Goal: Task Accomplishment & Management: Complete application form

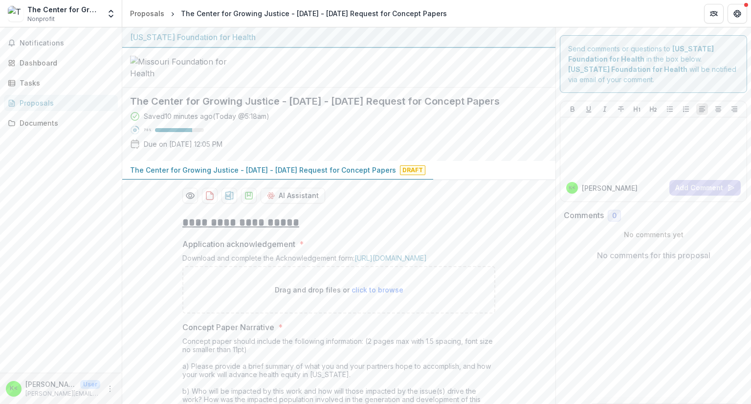
scroll to position [60, 0]
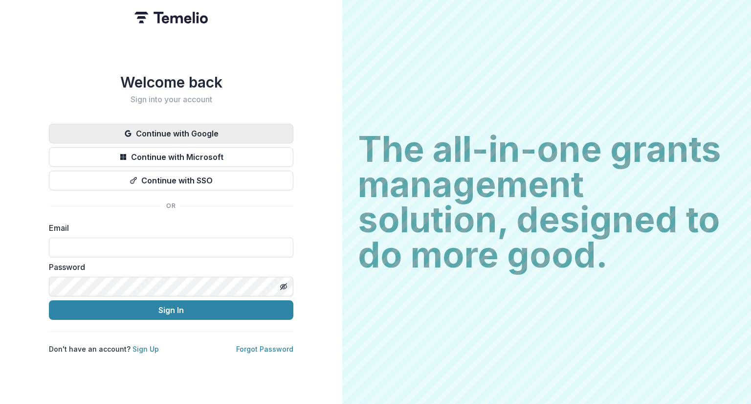
click at [171, 134] on button "Continue with Google" at bounding box center [171, 134] width 245 height 20
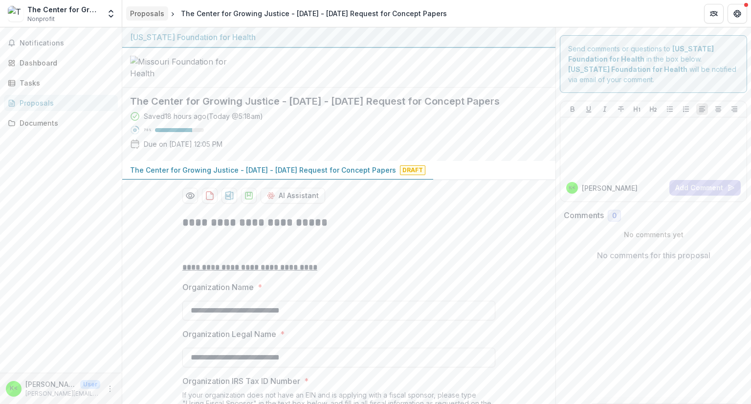
click at [135, 18] on div "Proposals" at bounding box center [147, 13] width 34 height 10
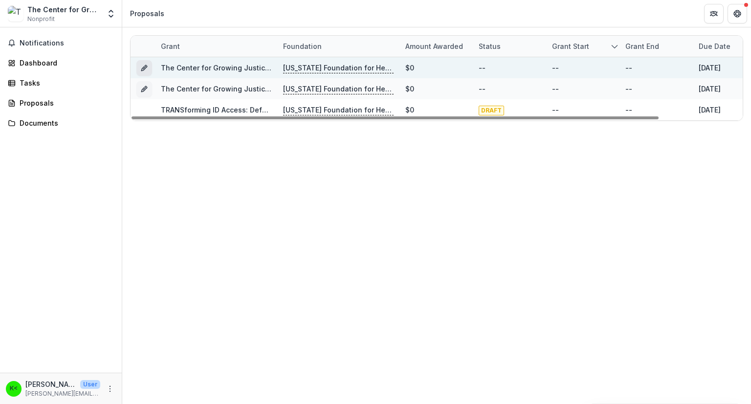
click at [147, 69] on icon "Grant c0732e54-ff00-4c59-af5b-3b1f053a31ac" at bounding box center [144, 68] width 8 height 8
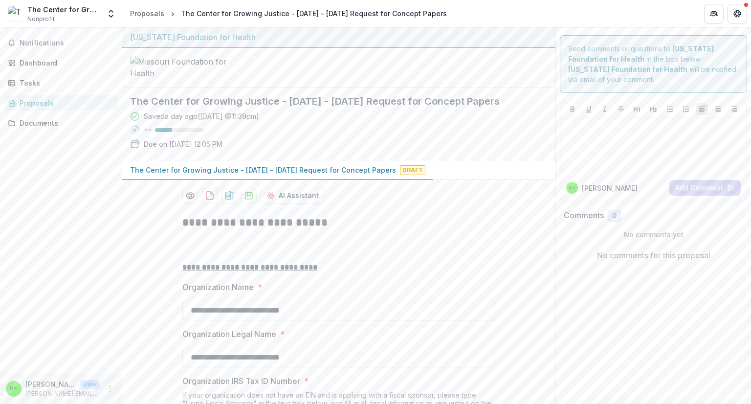
click at [325, 88] on div at bounding box center [338, 68] width 433 height 40
click at [517, 88] on div at bounding box center [338, 68] width 433 height 40
click at [356, 88] on div at bounding box center [338, 68] width 433 height 40
click at [506, 88] on div at bounding box center [338, 68] width 433 height 40
click at [153, 9] on div "Proposals" at bounding box center [147, 13] width 34 height 10
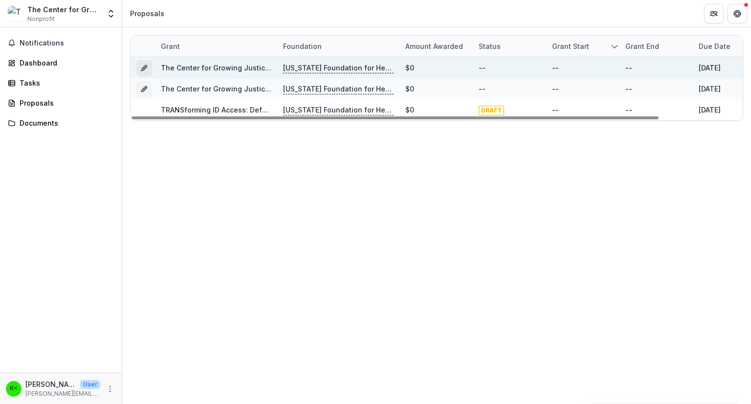
click at [144, 67] on icon "Grant c0732e54-ff00-4c59-af5b-3b1f053a31ac" at bounding box center [144, 68] width 8 height 8
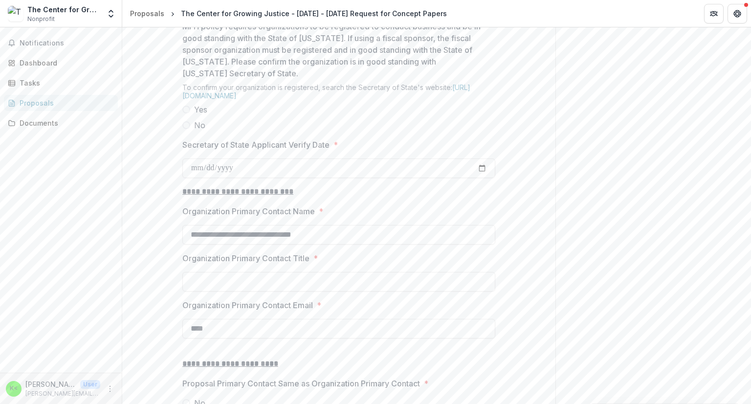
scroll to position [1174, 0]
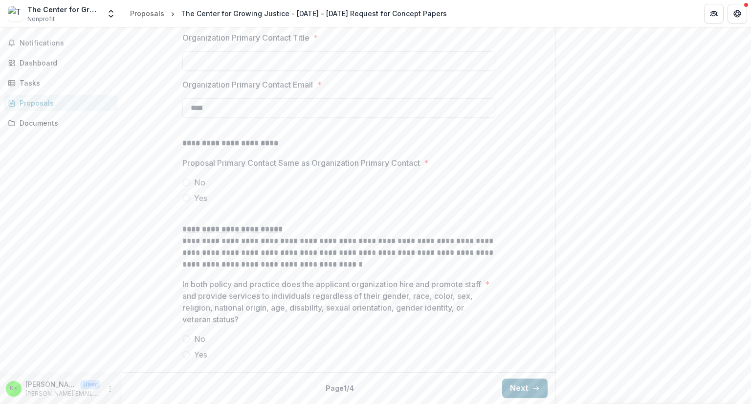
click at [512, 384] on button "Next" at bounding box center [524, 389] width 45 height 20
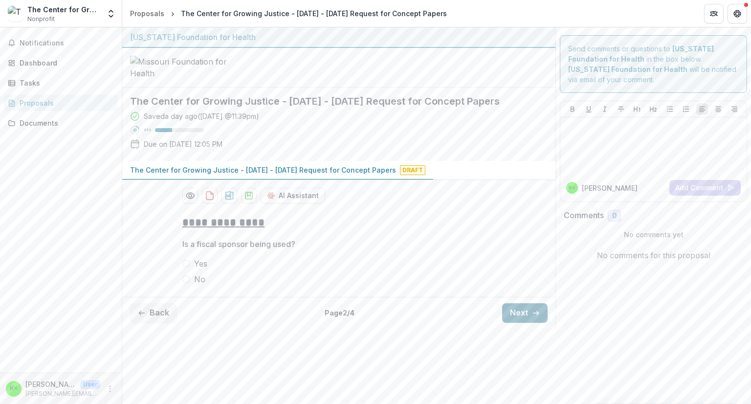
click at [509, 323] on button "Next" at bounding box center [524, 313] width 45 height 20
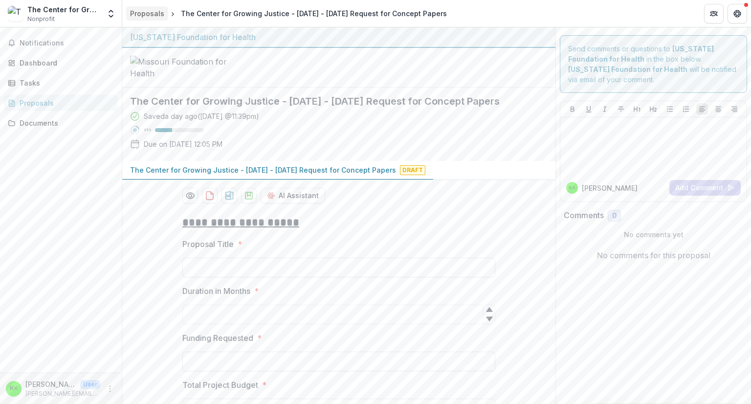
click at [157, 17] on div "Proposals" at bounding box center [147, 13] width 34 height 10
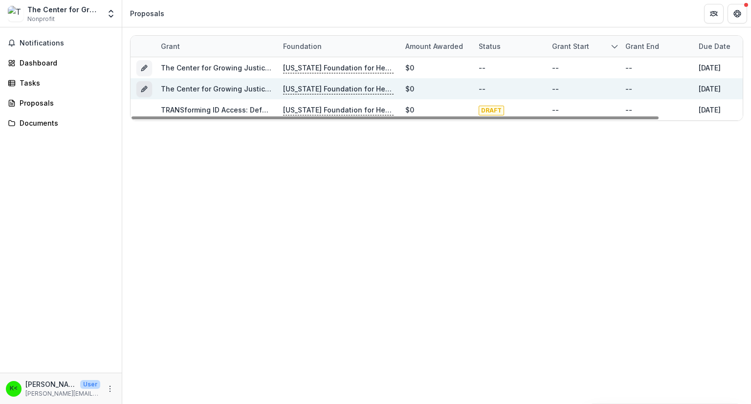
click at [145, 86] on icon "Grant 9abf61b2-96aa-428b-a3da-43f8c4e1fd19" at bounding box center [144, 89] width 8 height 8
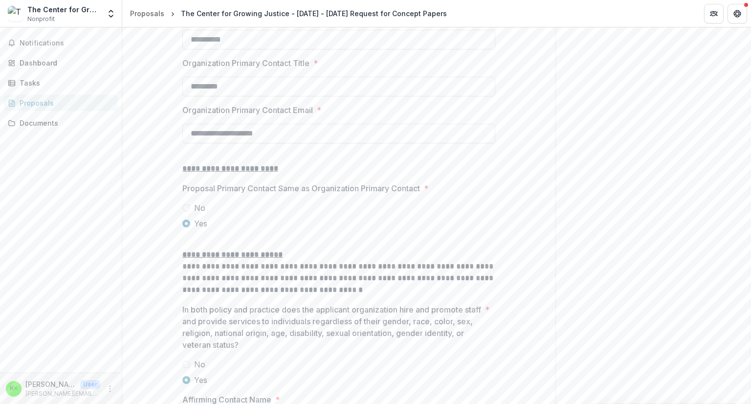
scroll to position [1315, 0]
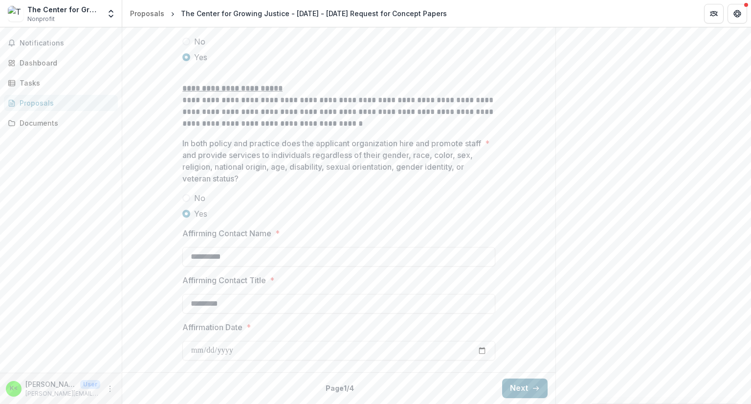
click at [522, 383] on button "Next" at bounding box center [524, 389] width 45 height 20
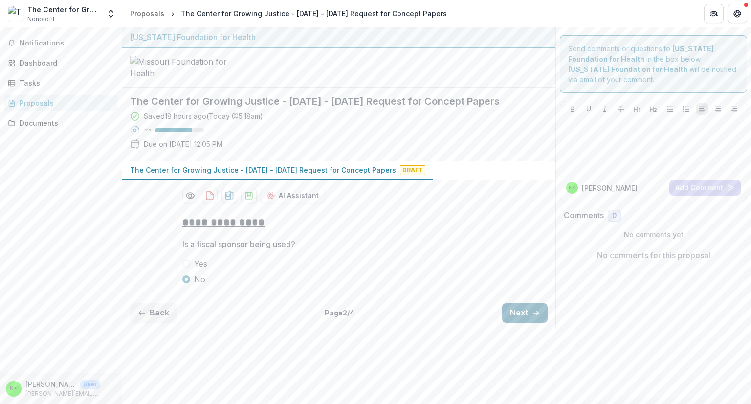
click at [511, 323] on button "Next" at bounding box center [524, 313] width 45 height 20
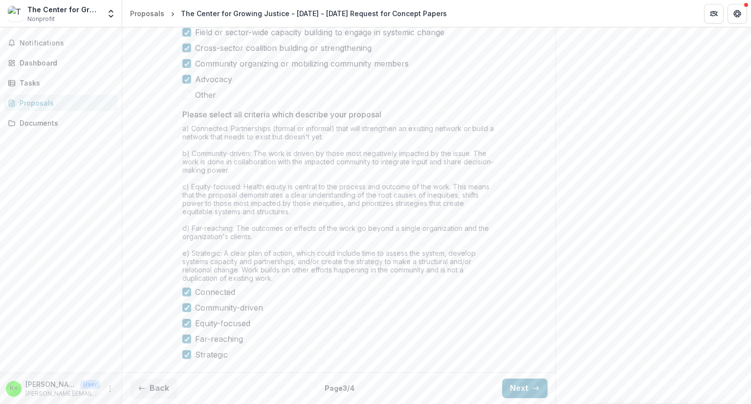
scroll to position [806, 0]
click at [158, 393] on button "Back" at bounding box center [153, 389] width 47 height 20
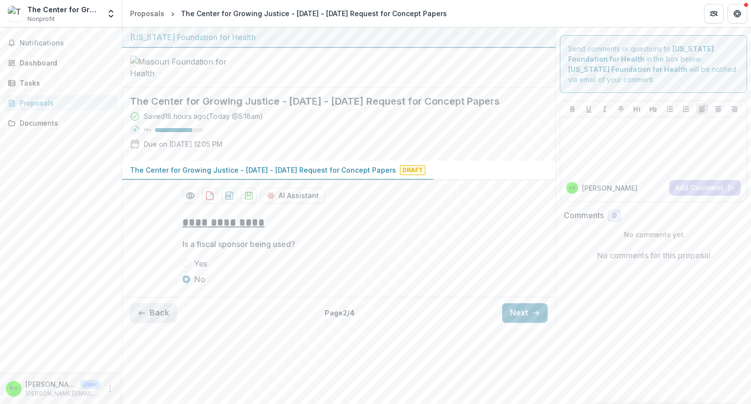
click at [158, 323] on button "Back" at bounding box center [153, 313] width 47 height 20
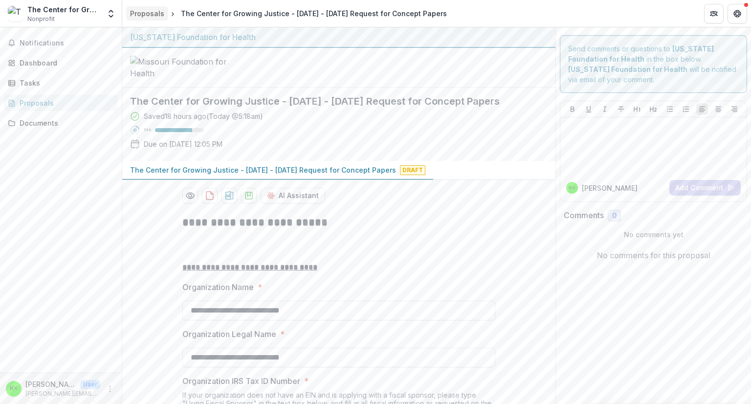
click at [143, 10] on div "Proposals" at bounding box center [147, 13] width 34 height 10
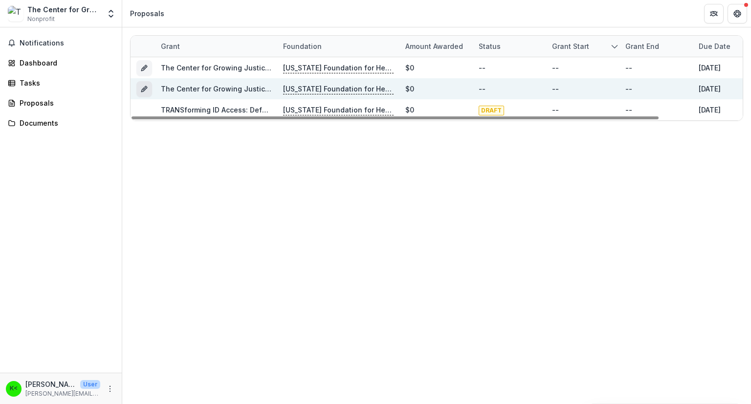
click at [145, 89] on line "Grant 9abf61b2-96aa-428b-a3da-43f8c4e1fd19" at bounding box center [144, 90] width 2 height 2
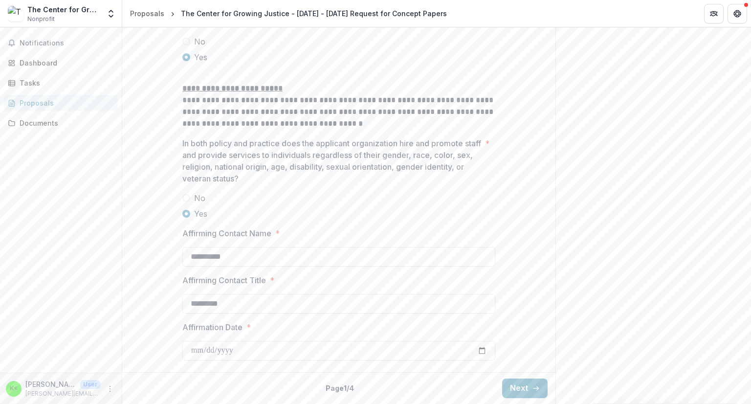
scroll to position [1315, 0]
click at [522, 388] on button "Next" at bounding box center [524, 389] width 45 height 20
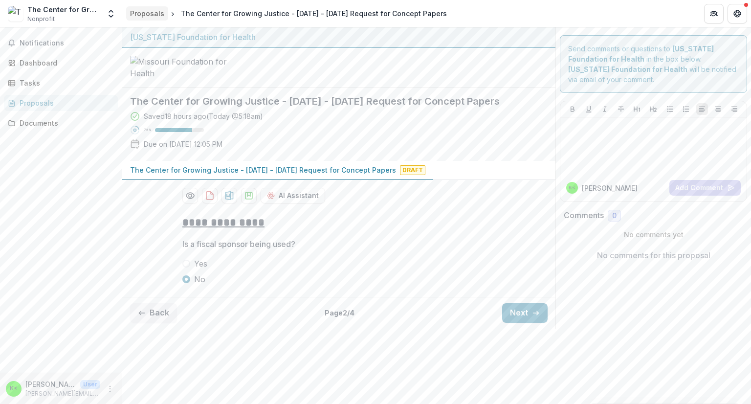
click at [138, 16] on div "Proposals" at bounding box center [147, 13] width 34 height 10
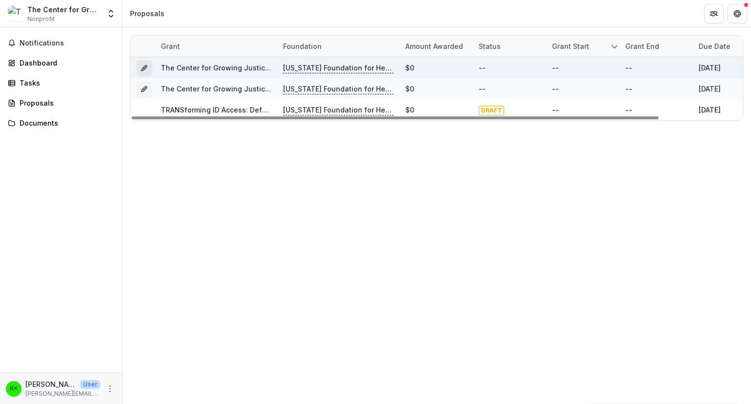
click at [143, 69] on icon "Grant c0732e54-ff00-4c59-af5b-3b1f053a31ac" at bounding box center [144, 68] width 8 height 8
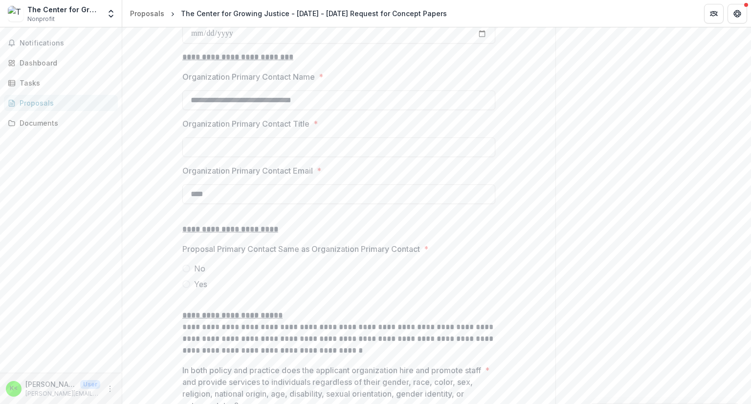
scroll to position [1174, 0]
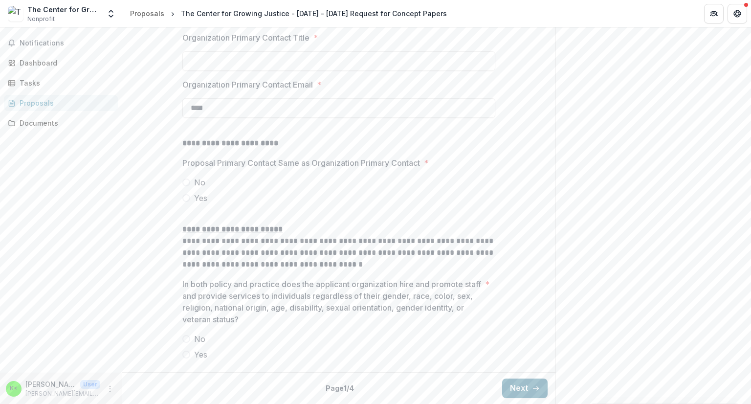
click at [513, 380] on button "Next" at bounding box center [524, 389] width 45 height 20
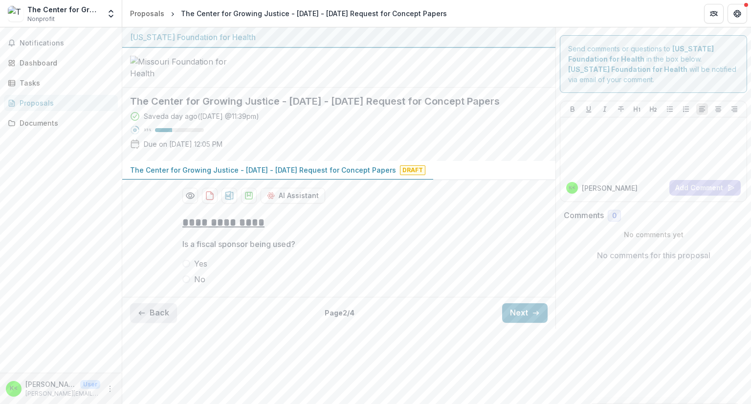
click at [160, 323] on button "Back" at bounding box center [153, 313] width 47 height 20
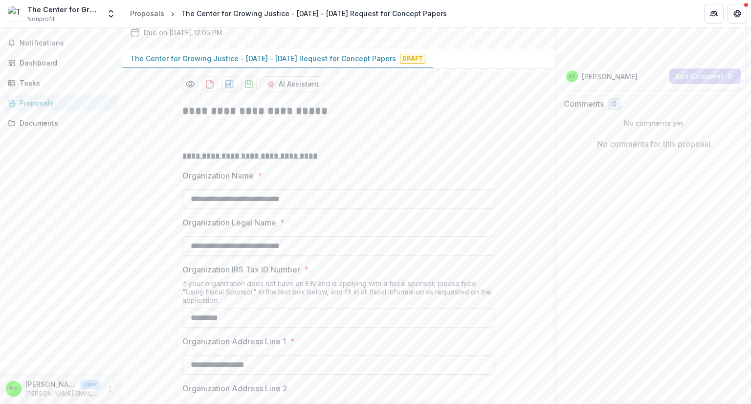
scroll to position [245, 0]
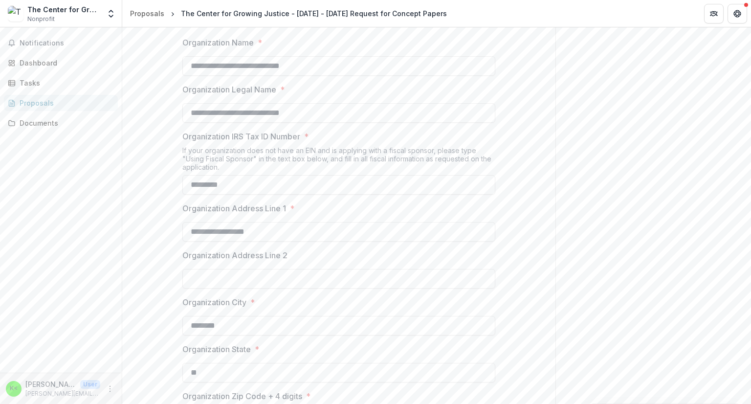
drag, startPoint x: 315, startPoint y: 143, endPoint x: 123, endPoint y: 134, distance: 191.9
type input "****"
drag, startPoint x: 323, startPoint y: 188, endPoint x: 151, endPoint y: 177, distance: 173.0
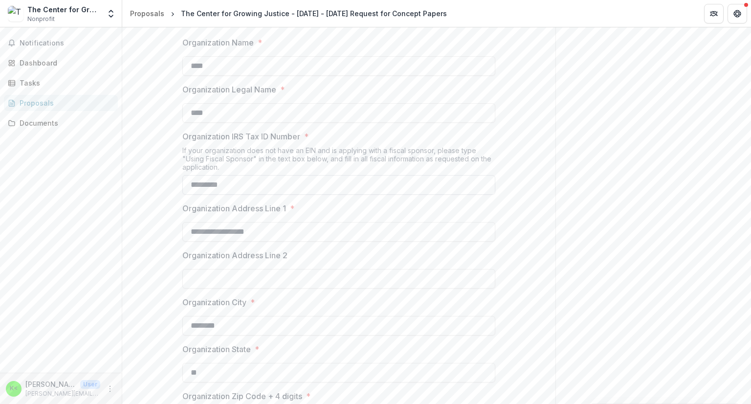
type input "****"
drag, startPoint x: 249, startPoint y: 259, endPoint x: 73, endPoint y: 240, distance: 177.6
click at [73, 240] on main "**********" at bounding box center [375, 215] width 751 height 377
type input "****"
drag, startPoint x: 193, startPoint y: 308, endPoint x: 49, endPoint y: 298, distance: 144.2
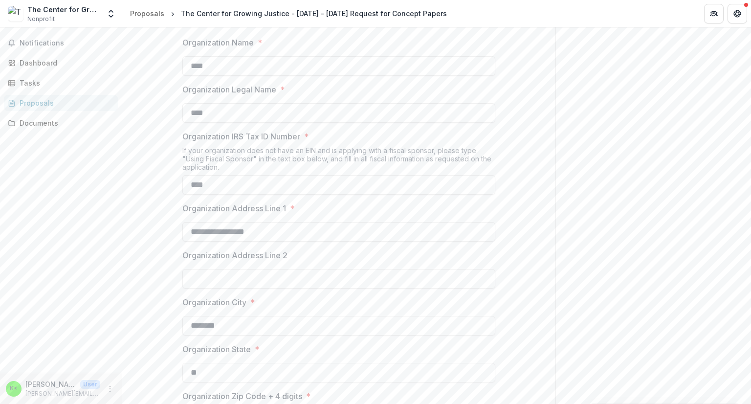
click at [50, 299] on main "**********" at bounding box center [375, 215] width 751 height 377
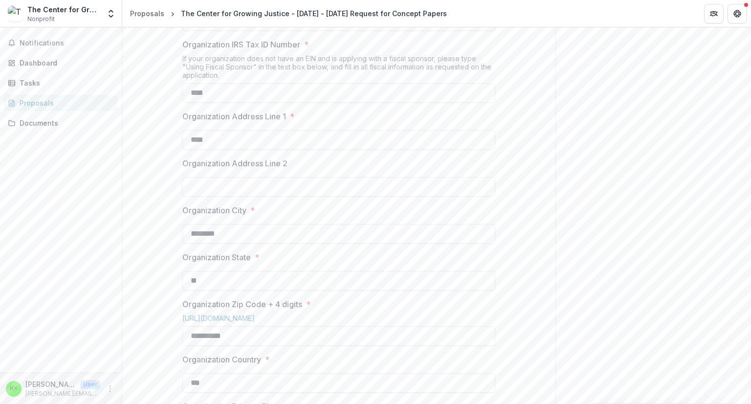
scroll to position [489, 0]
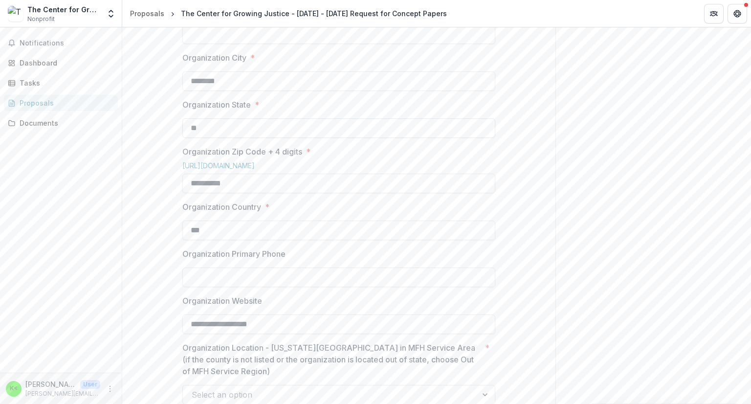
type input "****"
drag, startPoint x: 226, startPoint y: 205, endPoint x: 49, endPoint y: 210, distance: 177.6
click at [53, 210] on main "**********" at bounding box center [375, 215] width 751 height 377
type input "***"
drag, startPoint x: 250, startPoint y: 259, endPoint x: 111, endPoint y: 259, distance: 139.4
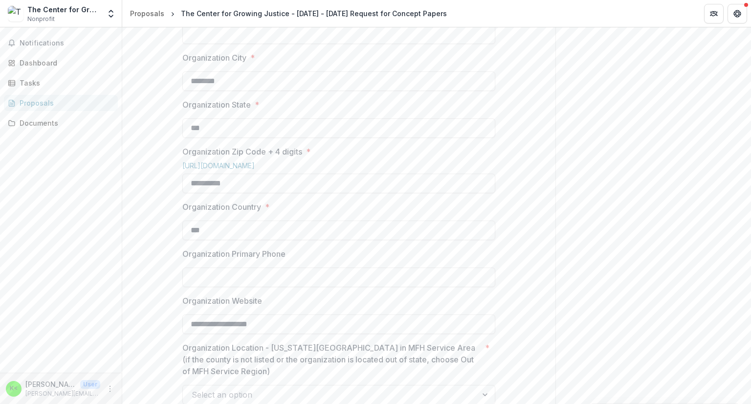
click at [111, 259] on main "**********" at bounding box center [375, 215] width 751 height 377
type input "**"
drag, startPoint x: 211, startPoint y: 307, endPoint x: 118, endPoint y: 300, distance: 93.6
click at [118, 300] on main "**********" at bounding box center [375, 215] width 751 height 377
type input "**"
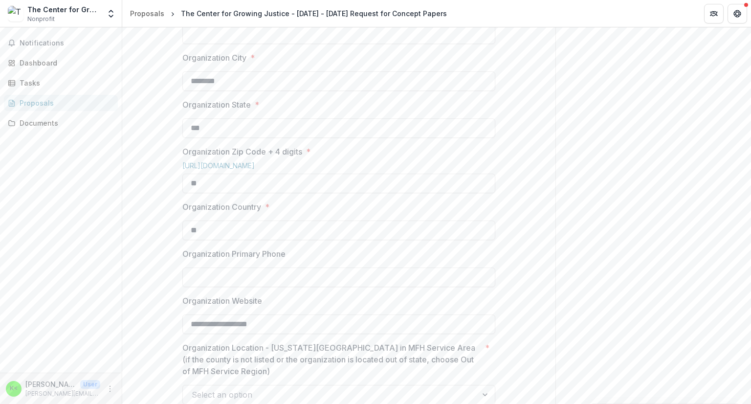
drag, startPoint x: 221, startPoint y: 155, endPoint x: 120, endPoint y: 156, distance: 100.8
click at [136, 155] on div "**********" at bounding box center [338, 349] width 433 height 1262
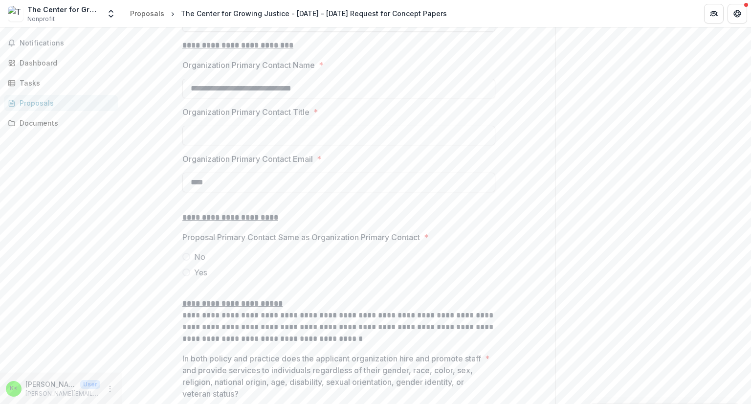
scroll to position [1174, 0]
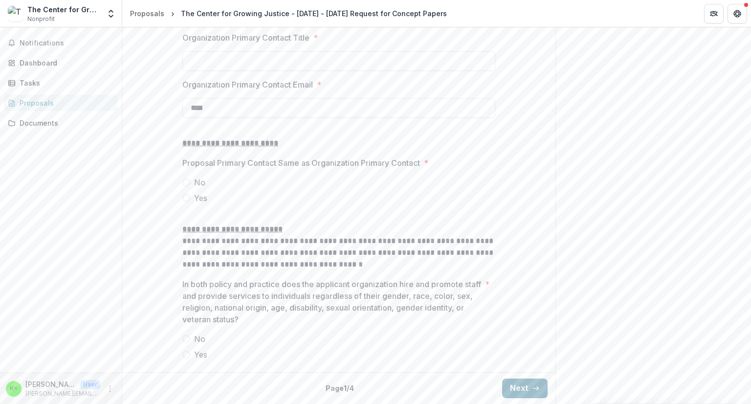
type input "**"
click at [509, 390] on button "Next" at bounding box center [524, 389] width 45 height 20
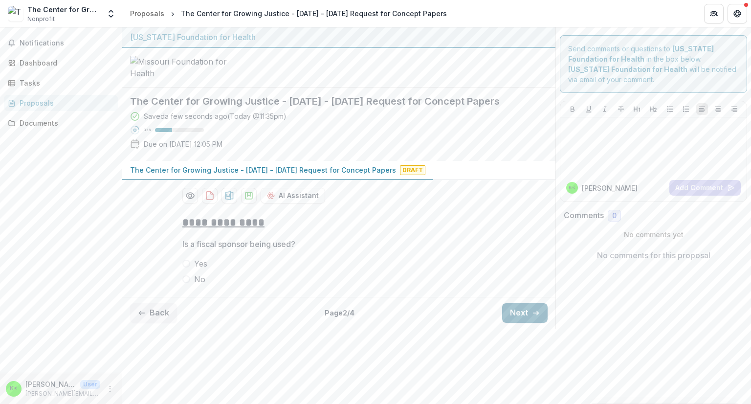
click at [515, 323] on button "Next" at bounding box center [524, 313] width 45 height 20
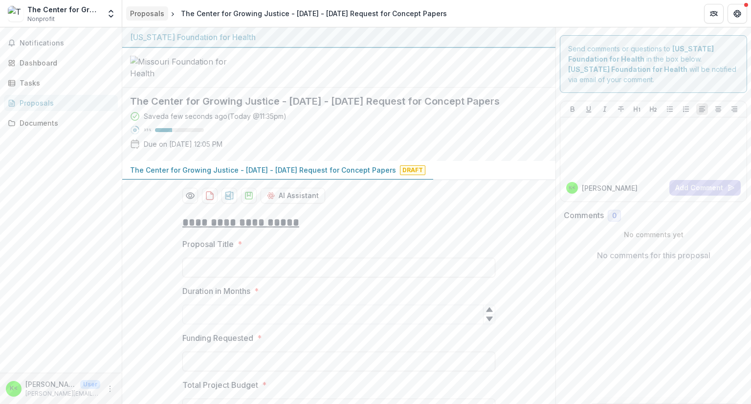
click at [154, 14] on div "Proposals" at bounding box center [147, 13] width 34 height 10
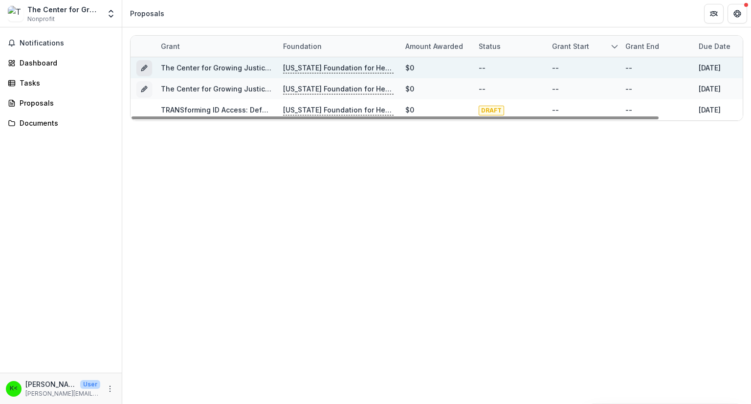
click at [142, 66] on icon "Grant c0732e54-ff00-4c59-af5b-3b1f053a31ac" at bounding box center [144, 68] width 8 height 8
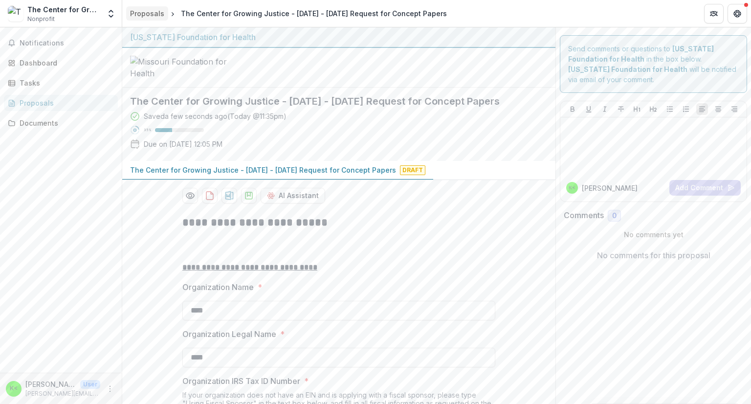
click at [150, 10] on div "Proposals" at bounding box center [147, 13] width 34 height 10
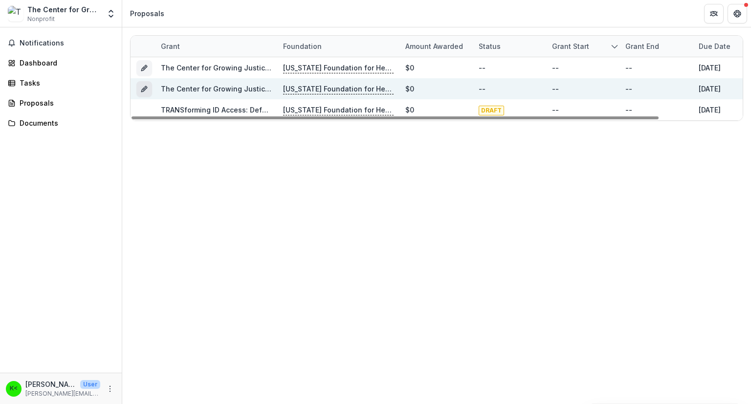
click at [148, 89] on button "Grant 9abf61b2-96aa-428b-a3da-43f8c4e1fd19" at bounding box center [144, 89] width 16 height 16
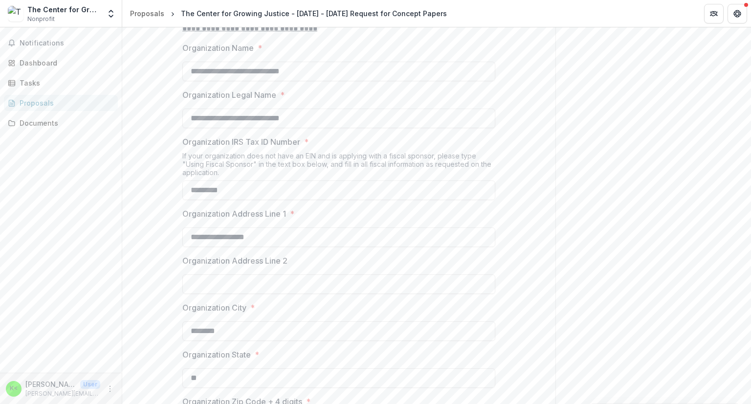
scroll to position [98, 0]
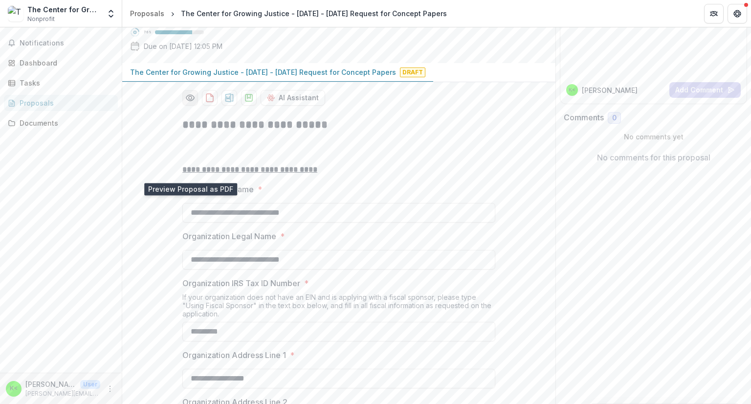
click at [192, 101] on icon "Preview 9abf61b2-96aa-428b-a3da-43f8c4e1fd19-0.pdf" at bounding box center [190, 98] width 8 height 6
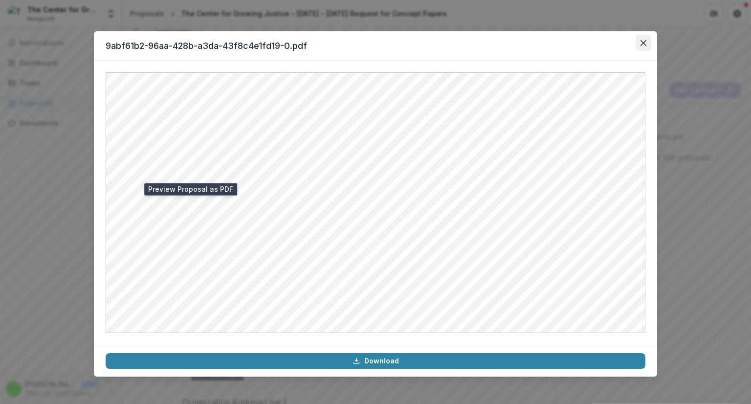
click at [641, 45] on icon "Close" at bounding box center [644, 43] width 6 height 6
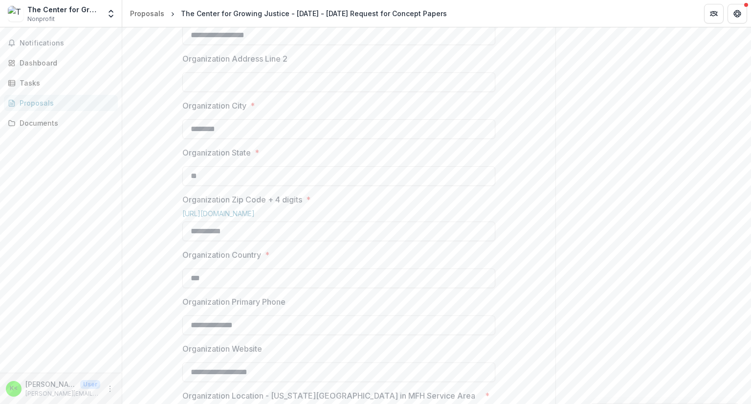
scroll to position [587, 0]
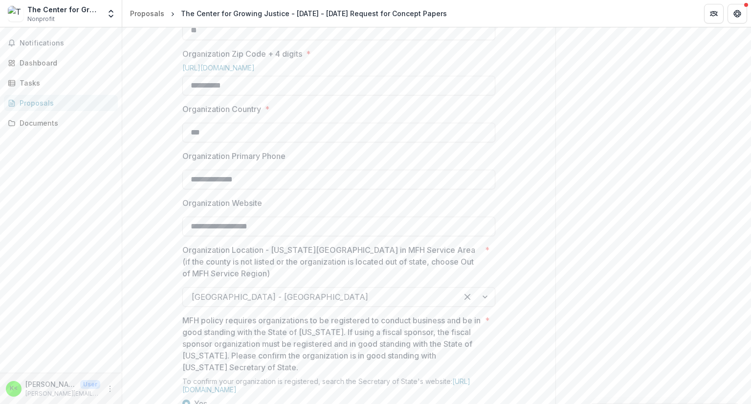
click at [167, 166] on div "**********" at bounding box center [338, 321] width 433 height 1403
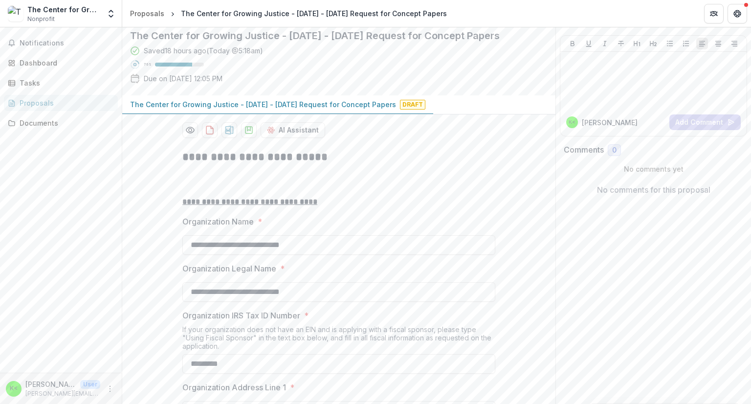
scroll to position [147, 0]
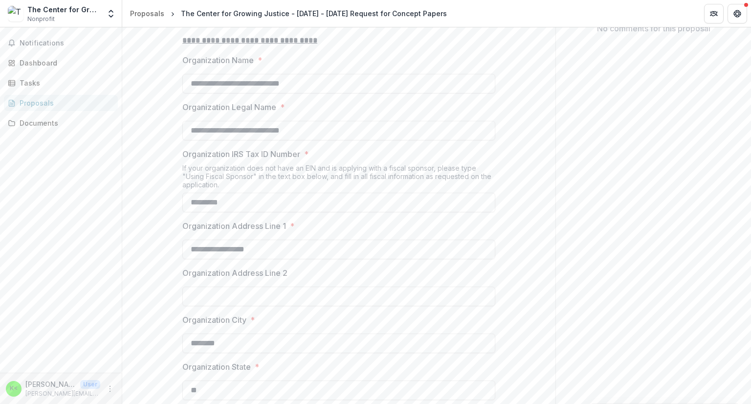
scroll to position [245, 0]
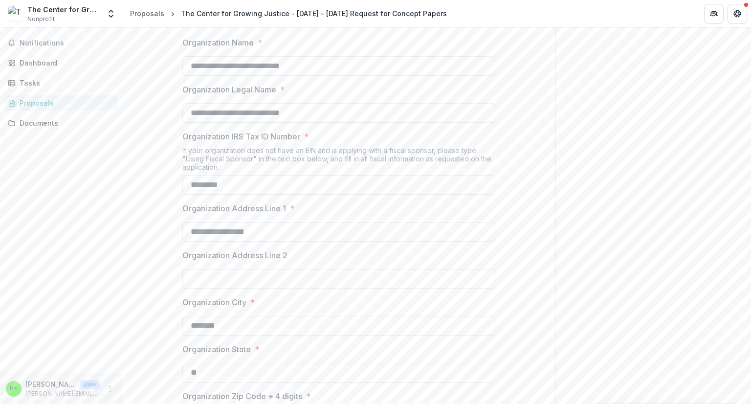
drag, startPoint x: 321, startPoint y: 145, endPoint x: 170, endPoint y: 141, distance: 151.2
drag, startPoint x: 193, startPoint y: 184, endPoint x: 322, endPoint y: 192, distance: 129.8
click at [322, 123] on input "**********" at bounding box center [338, 113] width 313 height 20
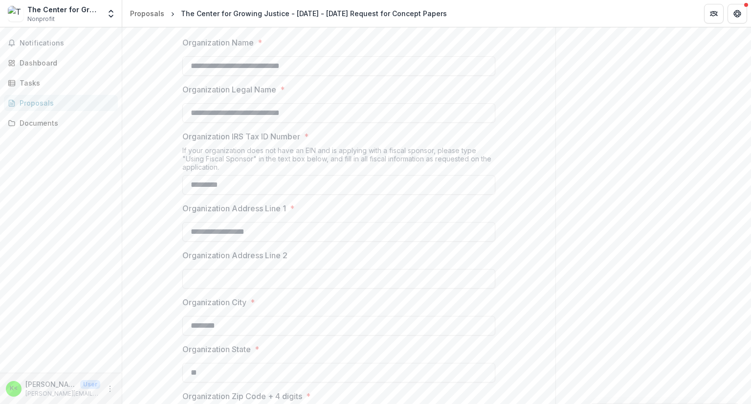
drag, startPoint x: 325, startPoint y: 139, endPoint x: 133, endPoint y: 137, distance: 191.7
drag, startPoint x: 201, startPoint y: 143, endPoint x: 336, endPoint y: 145, distance: 135.0
click at [336, 76] on input "**********" at bounding box center [338, 66] width 313 height 20
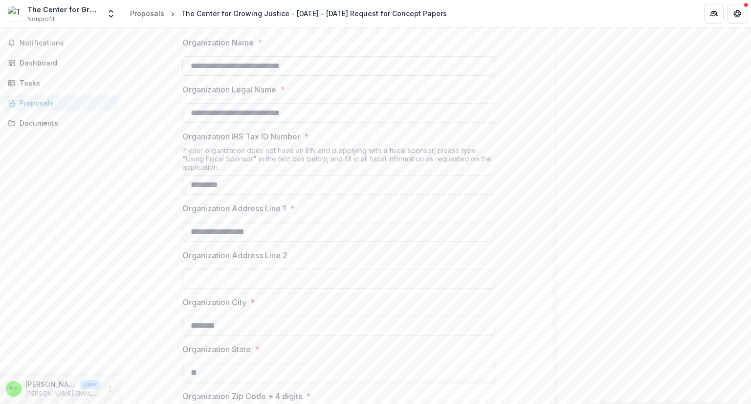
click at [190, 76] on input "**********" at bounding box center [338, 66] width 313 height 20
drag, startPoint x: 330, startPoint y: 141, endPoint x: 174, endPoint y: 143, distance: 156.5
drag, startPoint x: 307, startPoint y: 187, endPoint x: 149, endPoint y: 180, distance: 157.6
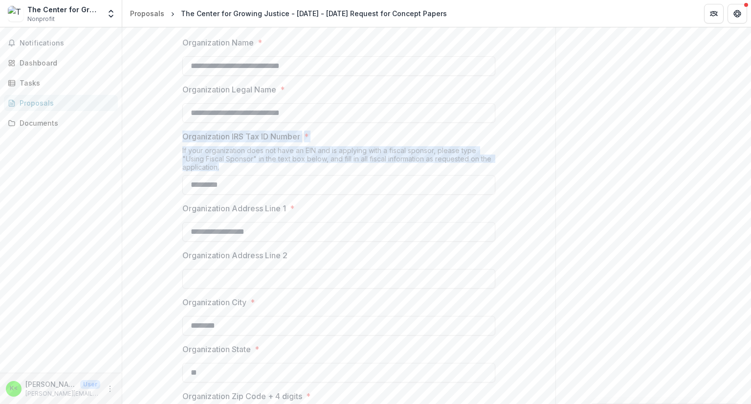
drag, startPoint x: 180, startPoint y: 211, endPoint x: 258, endPoint y: 240, distance: 82.9
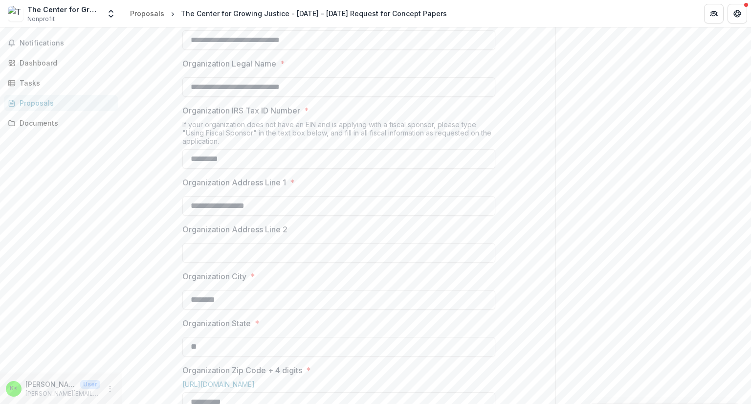
scroll to position [293, 0]
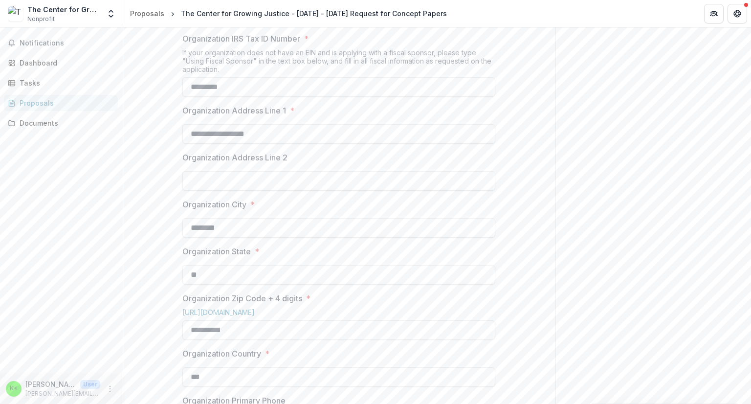
click at [373, 25] on input "**********" at bounding box center [338, 15] width 313 height 20
click at [240, 97] on input "*********" at bounding box center [338, 87] width 313 height 20
click at [229, 97] on input "*********" at bounding box center [338, 87] width 313 height 20
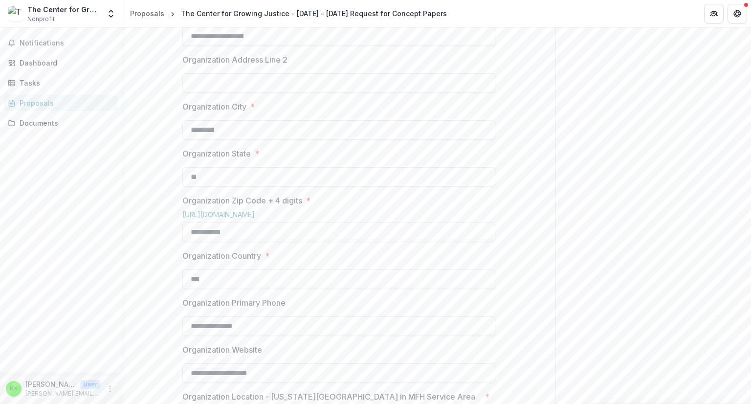
scroll to position [489, 0]
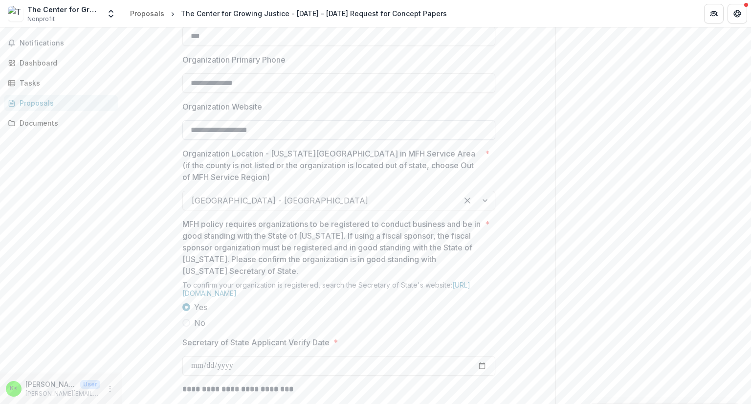
scroll to position [685, 0]
click at [268, 91] on input "**********" at bounding box center [338, 82] width 313 height 20
click at [155, 180] on div "**********" at bounding box center [338, 224] width 433 height 1403
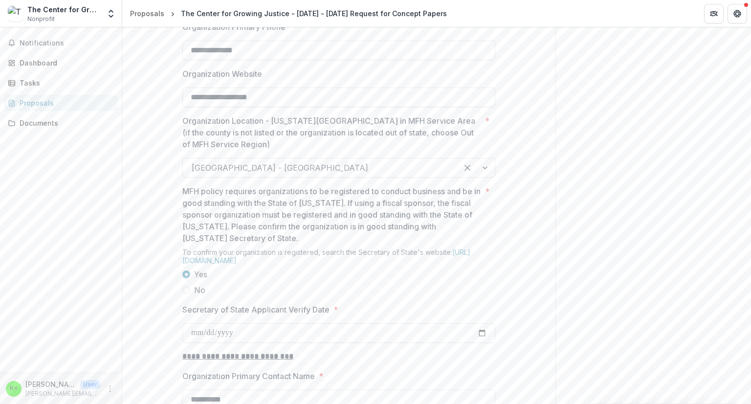
scroll to position [734, 0]
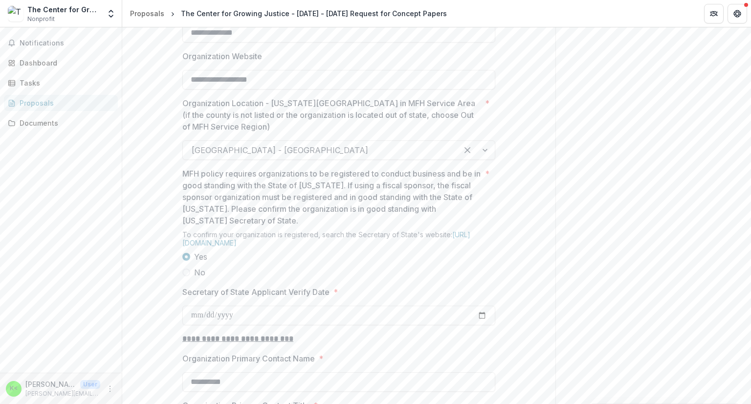
click at [168, 168] on div "**********" at bounding box center [338, 175] width 433 height 1403
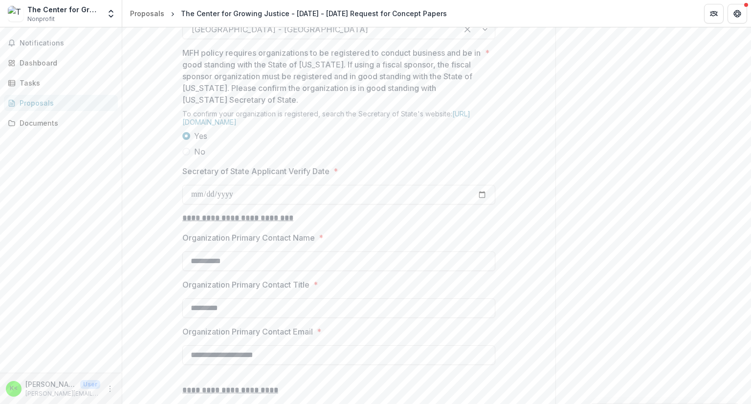
scroll to position [831, 0]
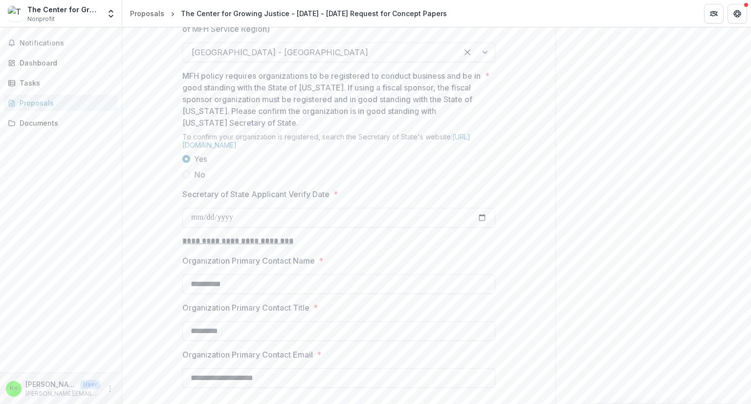
click at [277, 59] on div at bounding box center [320, 52] width 257 height 14
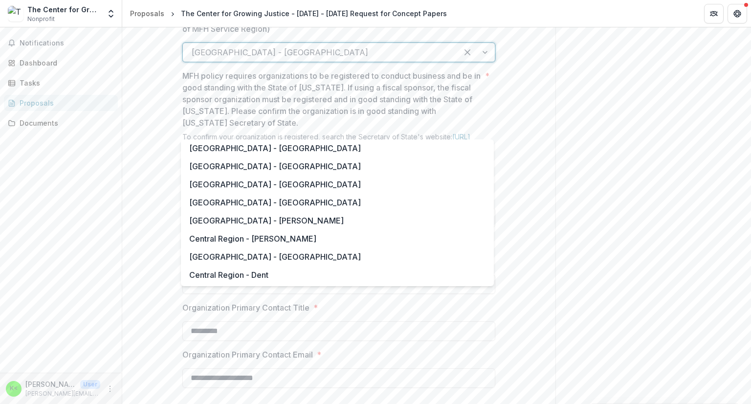
click at [159, 139] on div "**********" at bounding box center [338, 77] width 433 height 1403
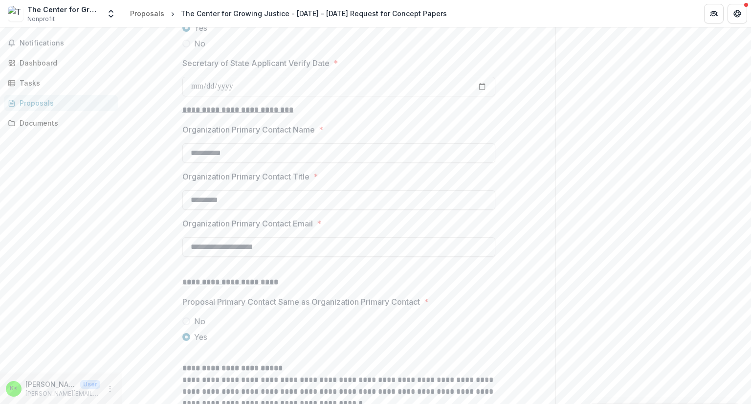
scroll to position [978, 0]
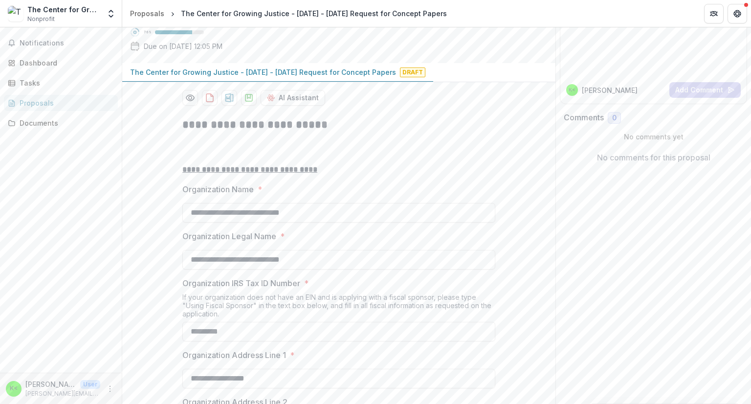
scroll to position [0, 0]
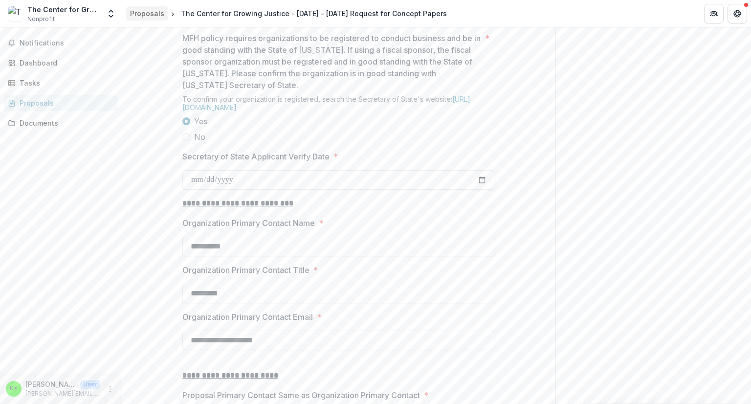
scroll to position [831, 0]
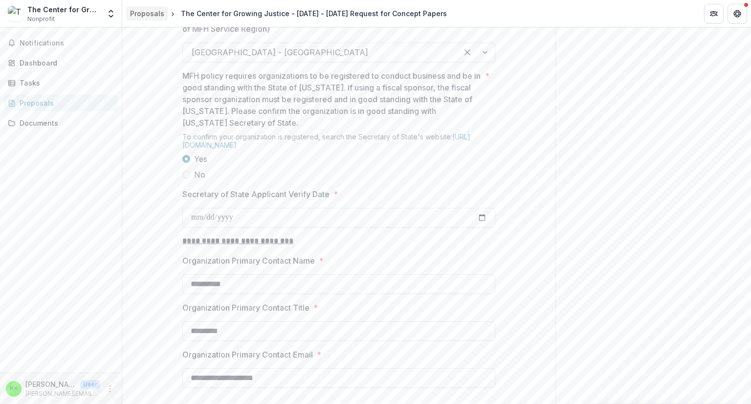
click at [144, 16] on div "Proposals" at bounding box center [147, 13] width 34 height 10
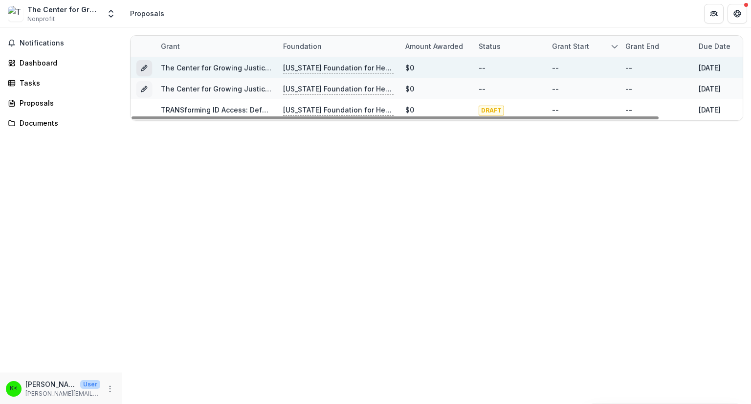
click at [144, 69] on icon "Grant c0732e54-ff00-4c59-af5b-3b1f053a31ac" at bounding box center [143, 69] width 4 height 4
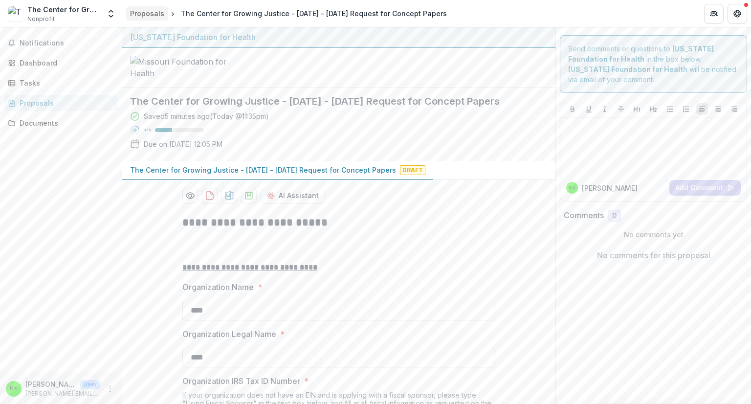
click at [137, 14] on div "Proposals" at bounding box center [147, 13] width 34 height 10
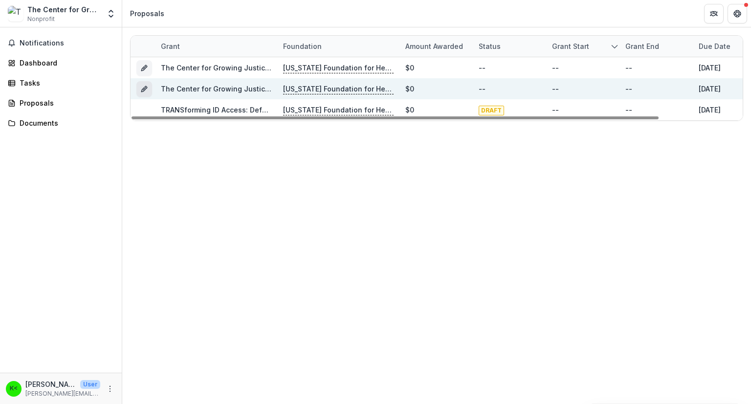
click at [145, 90] on icon "Grant 9abf61b2-96aa-428b-a3da-43f8c4e1fd19" at bounding box center [144, 89] width 8 height 8
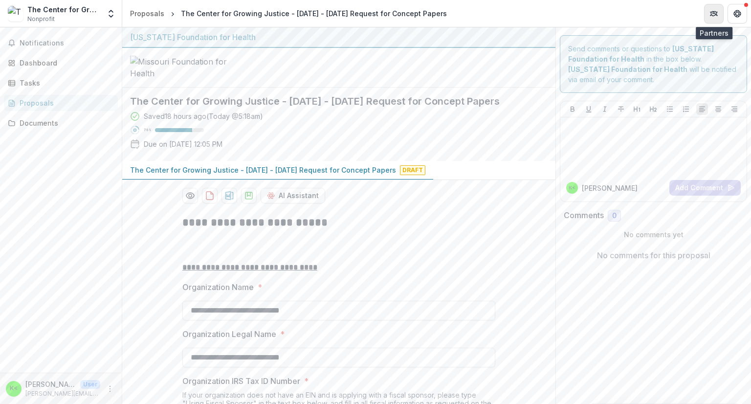
click at [719, 16] on button "Partners" at bounding box center [714, 14] width 20 height 20
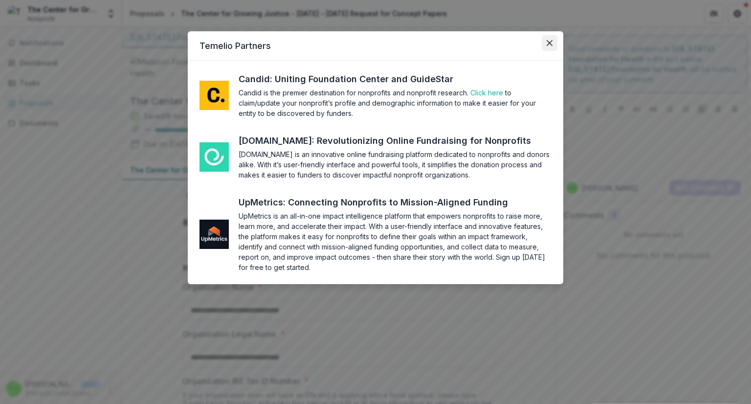
click at [551, 41] on icon "Close" at bounding box center [550, 43] width 6 height 6
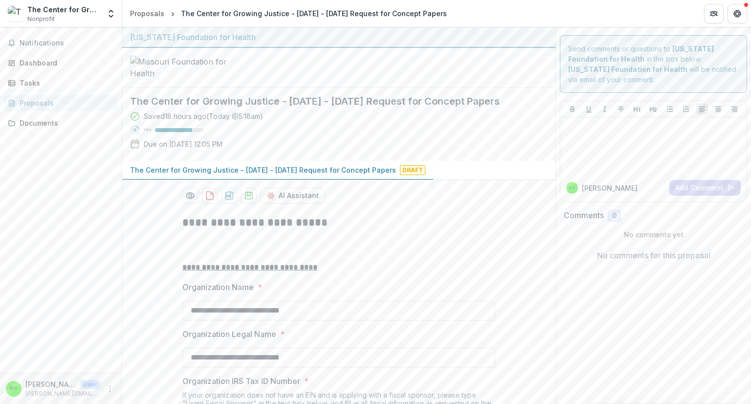
click at [682, 86] on div "Send comments or questions to Missouri Foundation for Health in the box below. …" at bounding box center [653, 64] width 187 height 58
click at [117, 386] on div "K< Keith Rose <keith@growjustice.org> User keith@growjustice.org" at bounding box center [61, 388] width 122 height 31
click at [110, 386] on icon "More" at bounding box center [110, 389] width 8 height 8
click at [138, 369] on link "Settings" at bounding box center [174, 367] width 105 height 16
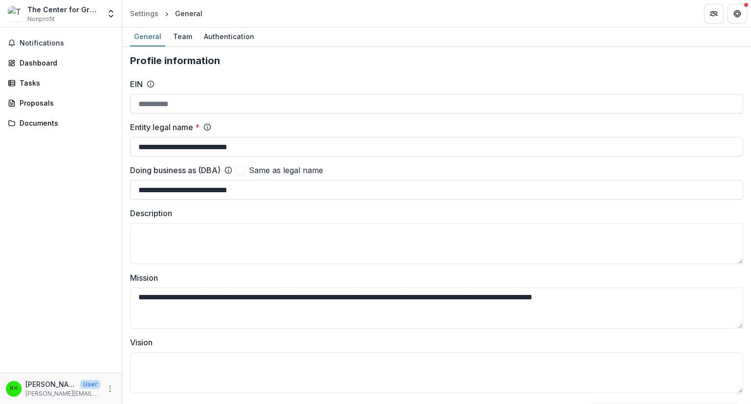
type input "**********"
click at [181, 38] on div "Team" at bounding box center [182, 36] width 27 height 14
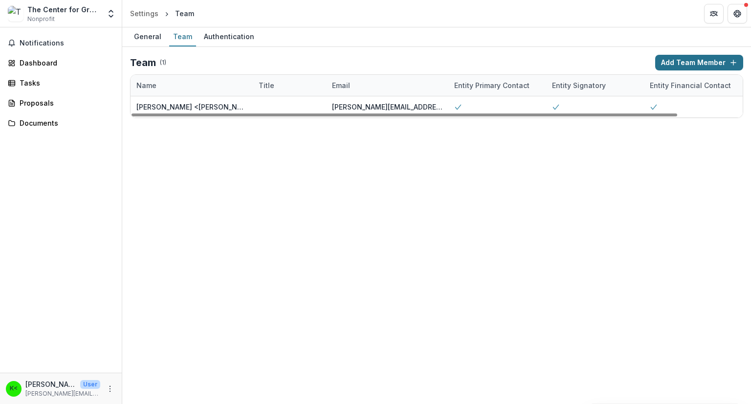
click at [683, 59] on button "Add Team Member" at bounding box center [699, 63] width 88 height 16
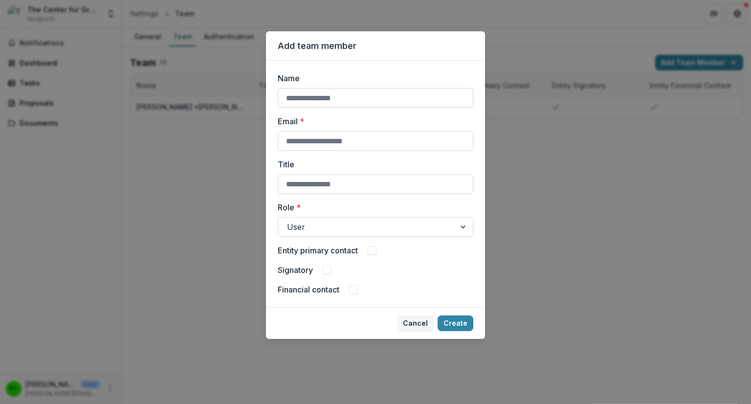
click at [302, 94] on input "Name" at bounding box center [376, 98] width 196 height 20
type input "**********"
click at [297, 138] on input "Email *" at bounding box center [376, 141] width 196 height 20
type input "**********"
type input "*"
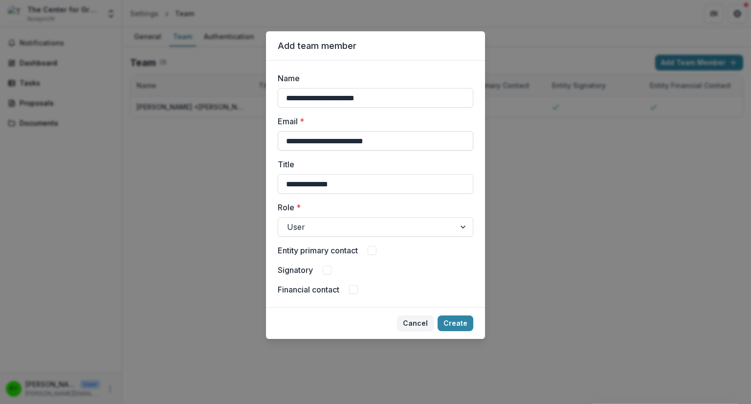
type input "**********"
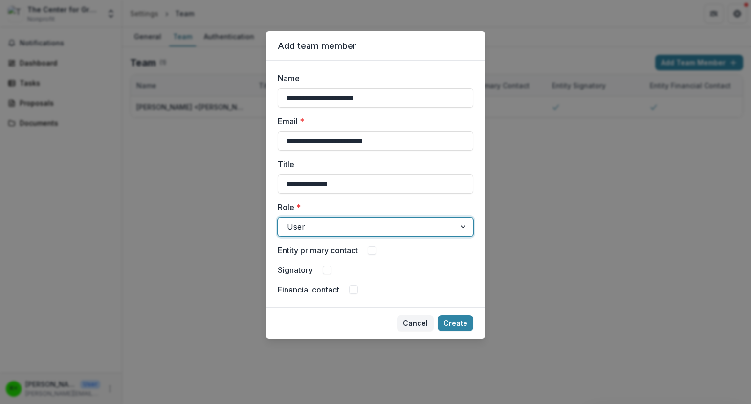
click at [346, 224] on div at bounding box center [366, 227] width 159 height 14
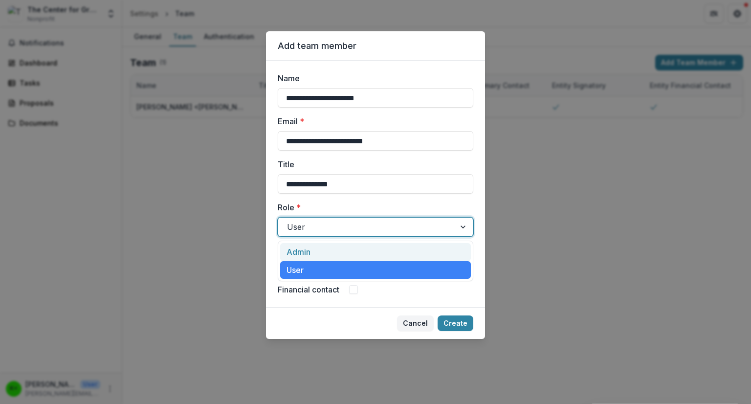
click at [346, 224] on div at bounding box center [366, 227] width 159 height 14
click at [336, 252] on div "Admin" at bounding box center [375, 252] width 191 height 18
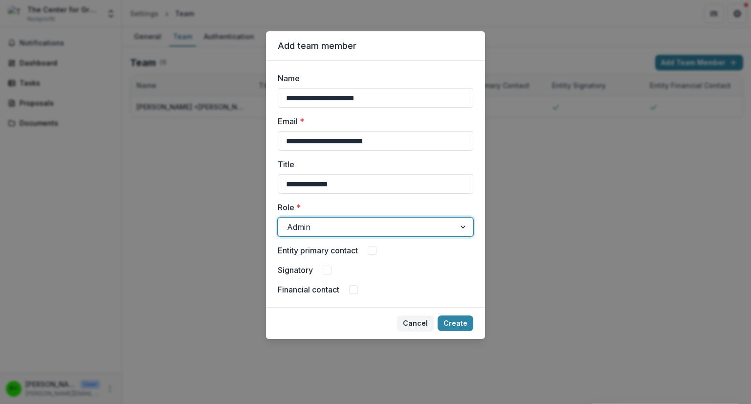
click at [411, 257] on div "**********" at bounding box center [376, 183] width 196 height 223
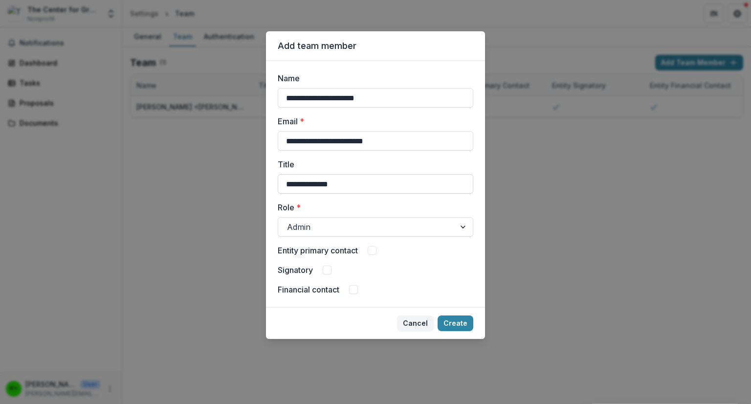
click at [367, 191] on input "**********" at bounding box center [376, 184] width 196 height 20
click at [366, 199] on div "**********" at bounding box center [376, 183] width 196 height 223
click at [452, 297] on div "**********" at bounding box center [375, 184] width 219 height 246
click at [452, 317] on button "Create" at bounding box center [456, 323] width 36 height 16
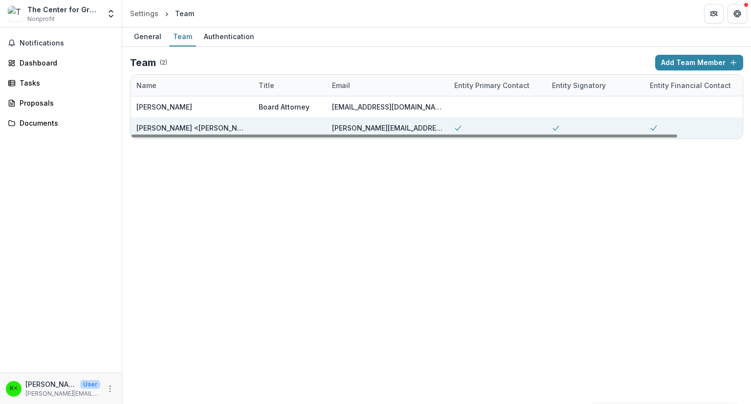
click at [299, 124] on div at bounding box center [290, 127] width 62 height 21
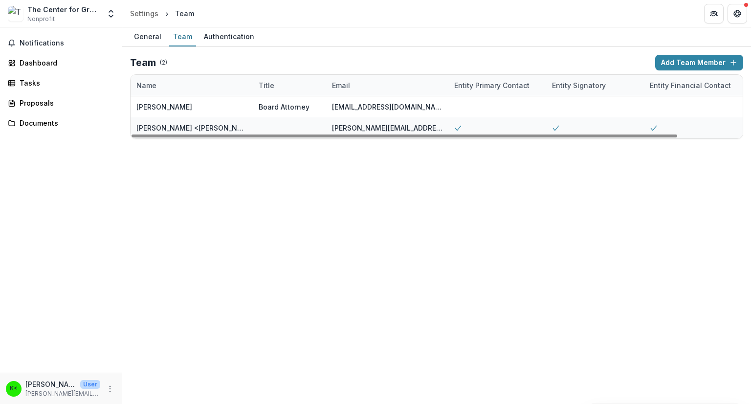
click at [226, 220] on div "General Team Authentication Team ( 2 ) Add Team Member Name Title Email Entity …" at bounding box center [436, 215] width 629 height 377
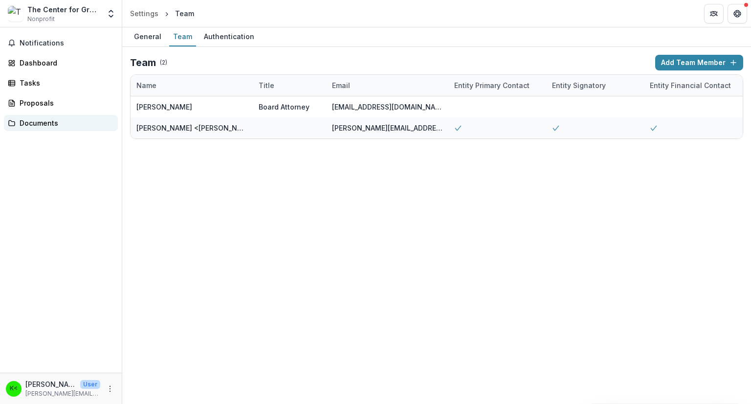
click at [38, 125] on div "Documents" at bounding box center [65, 123] width 90 height 10
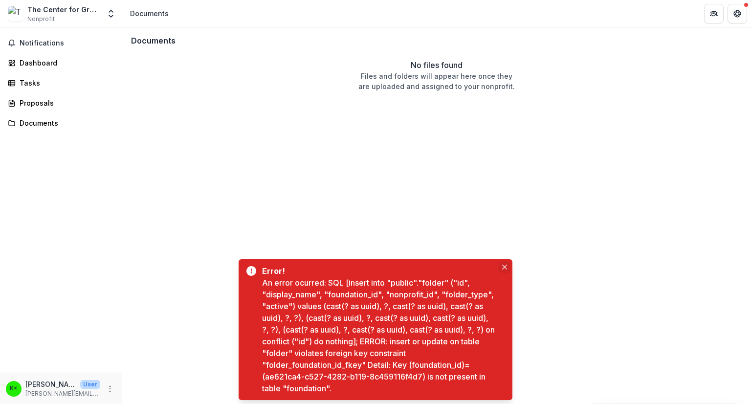
click at [506, 263] on button "Close" at bounding box center [505, 267] width 12 height 12
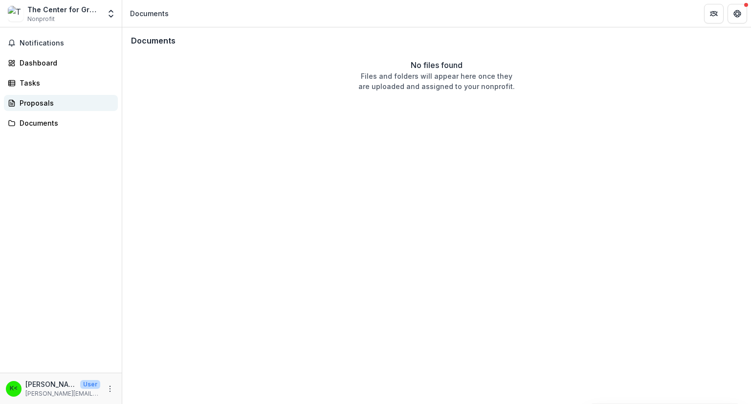
click at [40, 104] on div "Proposals" at bounding box center [65, 103] width 90 height 10
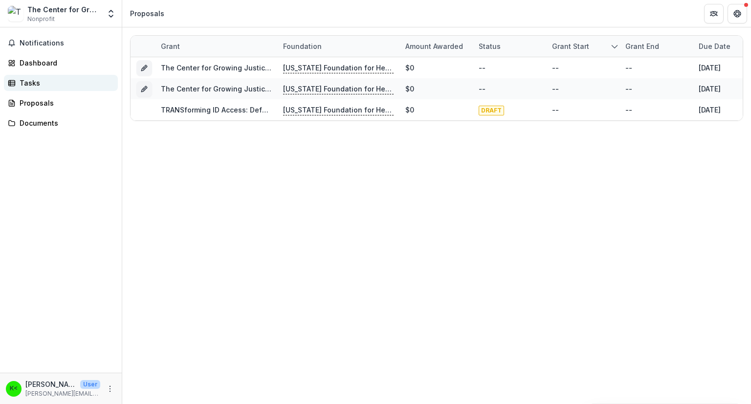
click at [32, 84] on div "Tasks" at bounding box center [65, 83] width 90 height 10
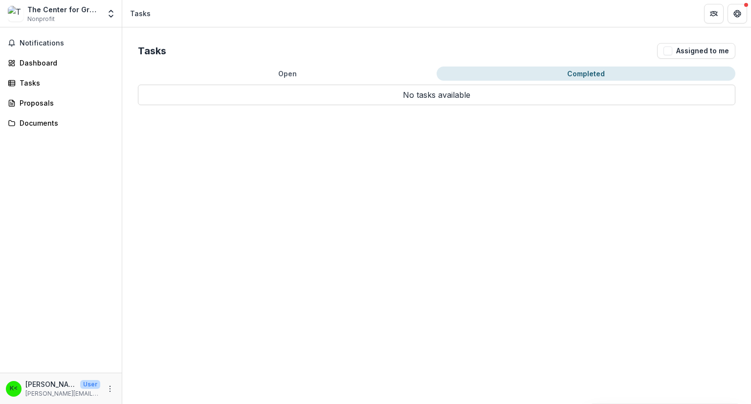
click at [570, 69] on button "Completed" at bounding box center [586, 74] width 299 height 14
click at [284, 79] on button "Open" at bounding box center [287, 74] width 299 height 14
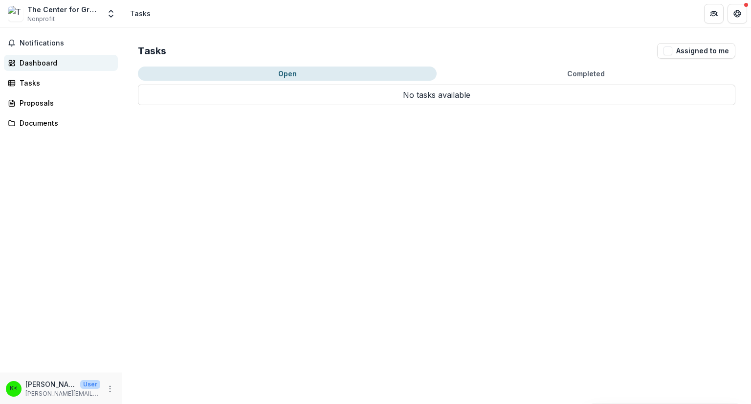
click at [33, 67] on div "Dashboard" at bounding box center [65, 63] width 90 height 10
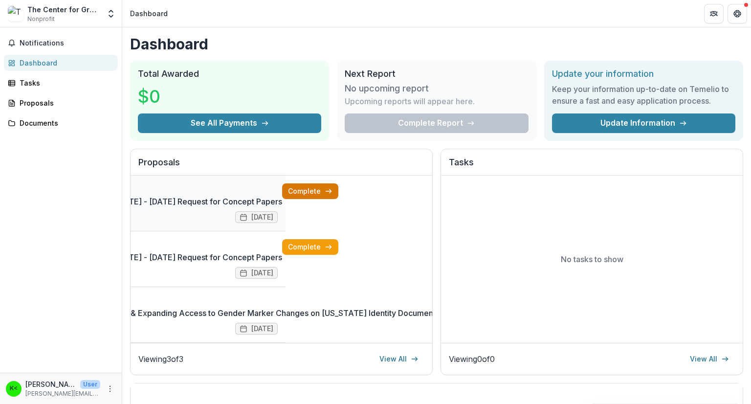
click at [282, 196] on link "Complete" at bounding box center [310, 191] width 56 height 16
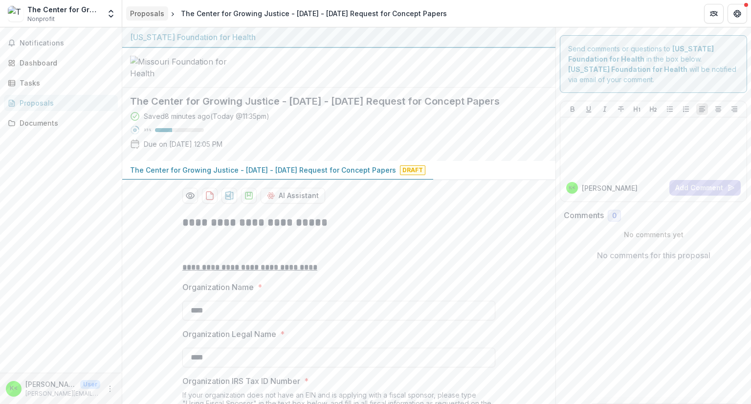
click at [153, 10] on div "Proposals" at bounding box center [147, 13] width 34 height 10
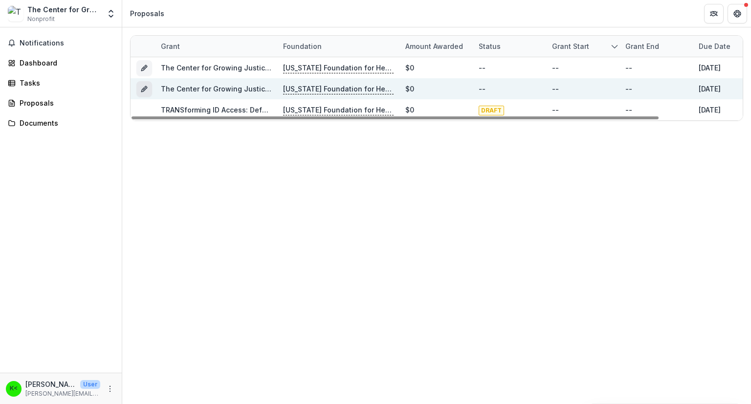
click at [147, 91] on icon "Grant 9abf61b2-96aa-428b-a3da-43f8c4e1fd19" at bounding box center [144, 89] width 8 height 8
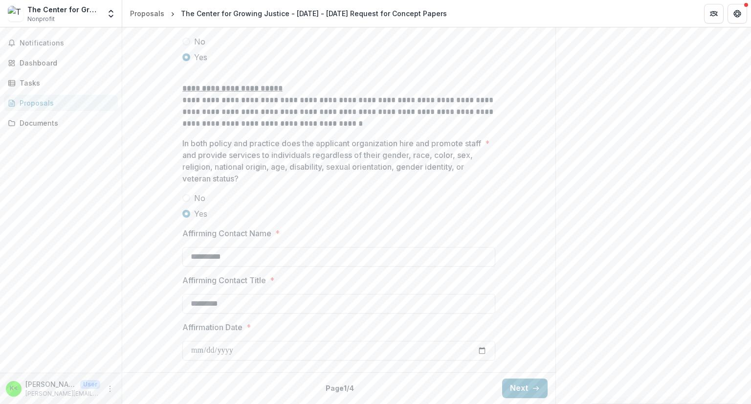
scroll to position [1315, 0]
click at [518, 382] on button "Next" at bounding box center [524, 389] width 45 height 20
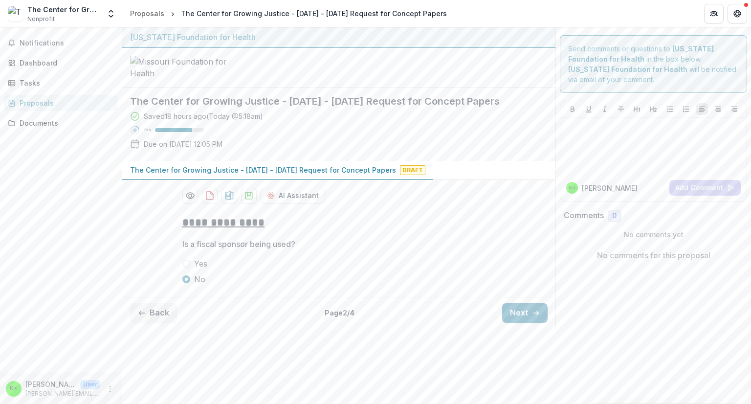
click at [159, 323] on button "Back" at bounding box center [153, 313] width 47 height 20
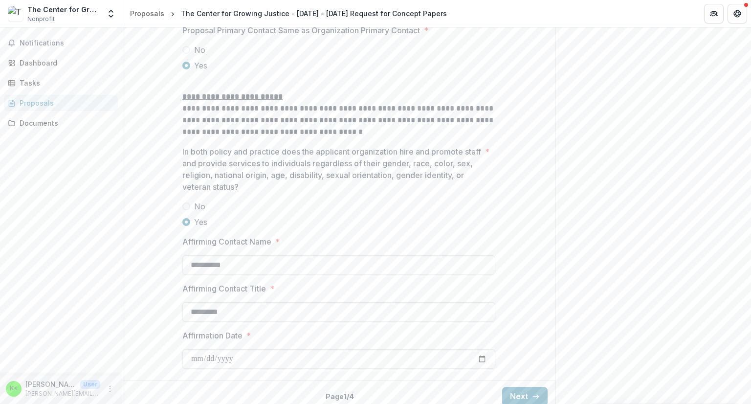
scroll to position [1315, 0]
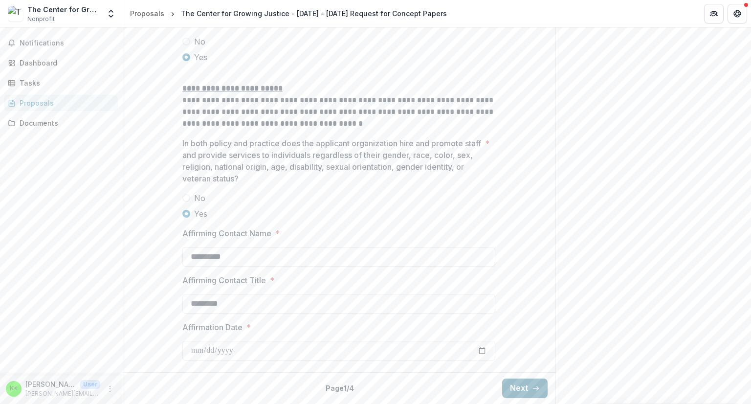
click at [521, 380] on button "Next" at bounding box center [524, 389] width 45 height 20
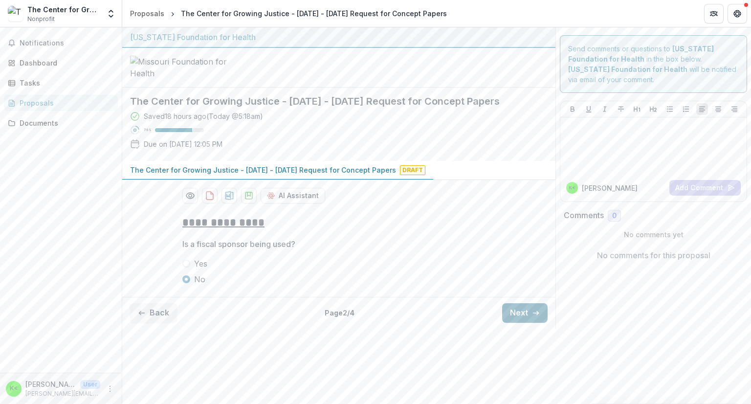
scroll to position [0, 0]
click at [187, 268] on span at bounding box center [186, 264] width 8 height 8
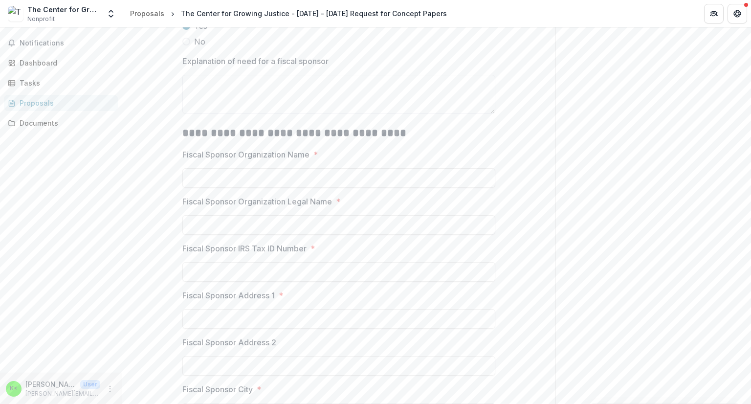
scroll to position [91, 0]
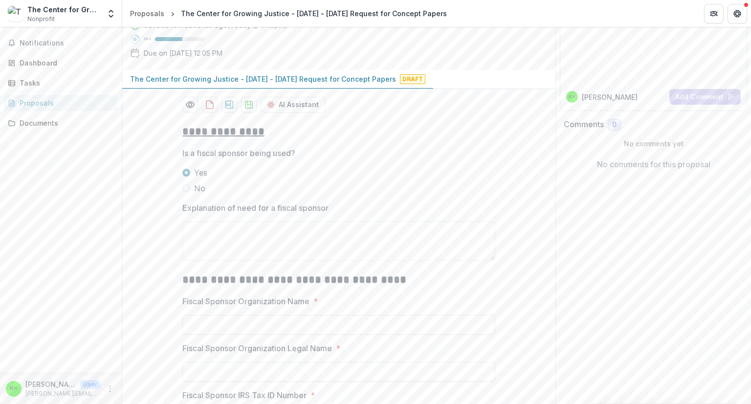
click at [185, 192] on span at bounding box center [186, 188] width 8 height 8
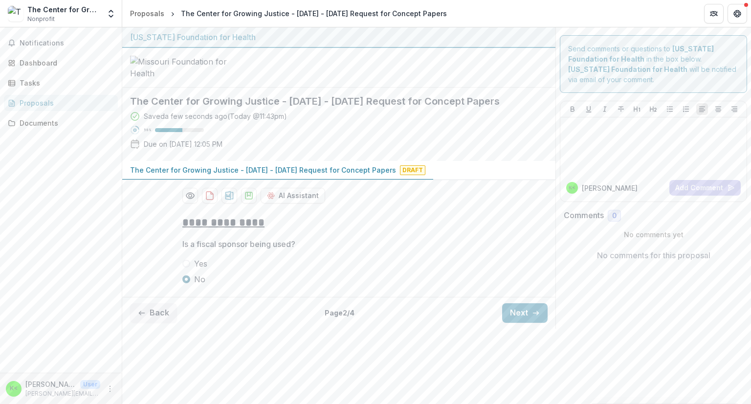
scroll to position [0, 0]
click at [513, 323] on button "Next" at bounding box center [524, 313] width 45 height 20
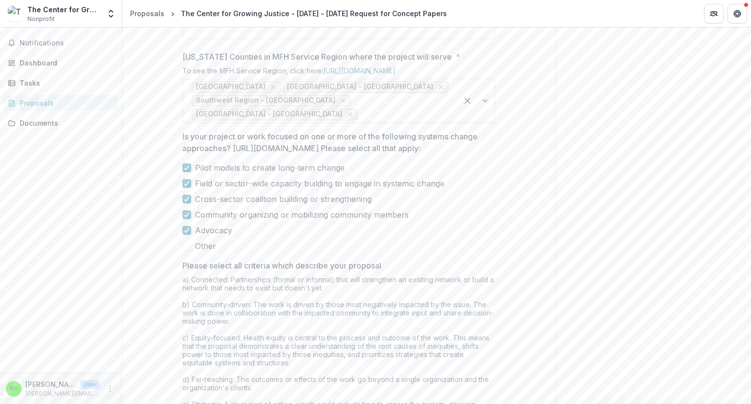
scroll to position [587, 0]
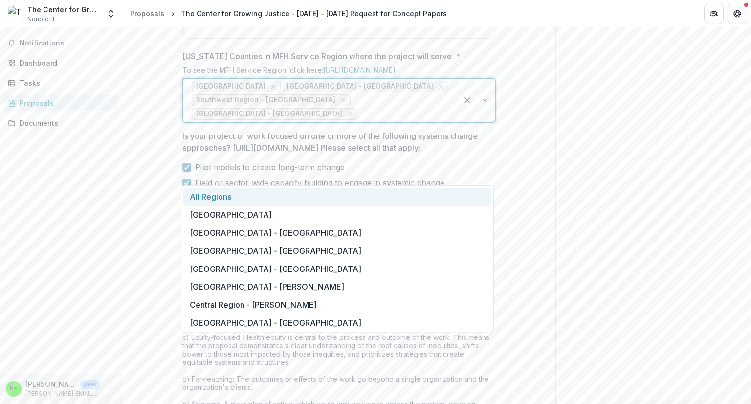
click at [414, 121] on div at bounding box center [404, 114] width 90 height 14
click at [166, 192] on div "**********" at bounding box center [338, 69] width 433 height 898
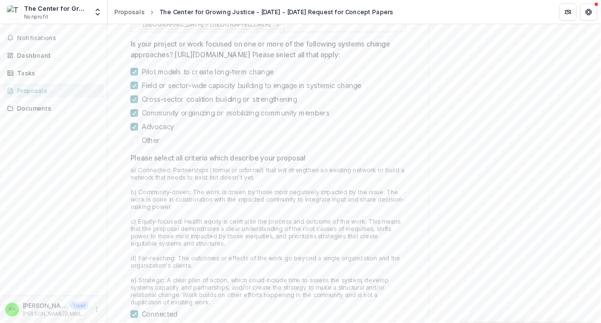
scroll to position [685, 0]
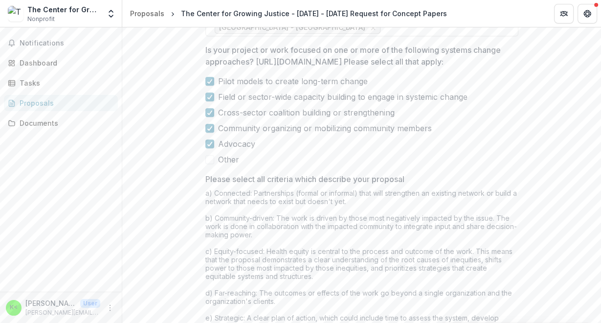
drag, startPoint x: 720, startPoint y: 0, endPoint x: 222, endPoint y: 116, distance: 511.2
click at [222, 67] on p "Is your project or work focused on one or more of the following systems change …" at bounding box center [358, 55] width 307 height 23
drag, startPoint x: 200, startPoint y: 109, endPoint x: 320, endPoint y: 129, distance: 121.9
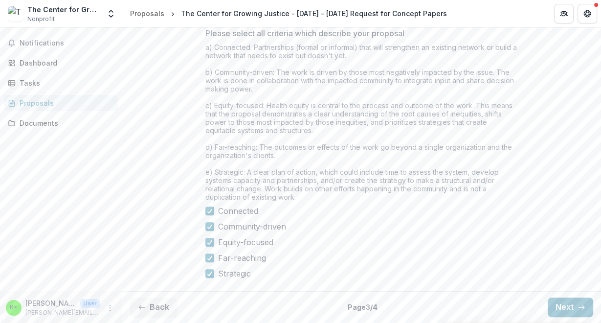
scroll to position [841, 0]
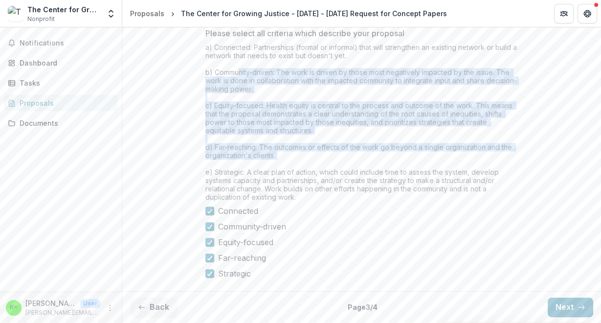
drag, startPoint x: 239, startPoint y: 133, endPoint x: 309, endPoint y: 224, distance: 115.8
click at [309, 205] on div "a) Connected: Partnerships (formal or informal) that will strengthen an existin…" at bounding box center [361, 124] width 313 height 162
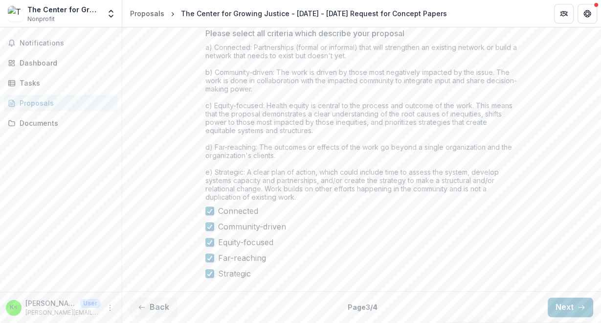
click at [249, 205] on div "a) Connected: Partnerships (formal or informal) that will strengthen an existin…" at bounding box center [361, 124] width 313 height 162
drag, startPoint x: 203, startPoint y: 104, endPoint x: 352, endPoint y: 252, distance: 209.9
click at [352, 205] on div "a) Connected: Partnerships (formal or informal) that will strengthen an existin…" at bounding box center [361, 124] width 313 height 162
copy div "a) Connected: Partnerships (formal or informal) that will strengthen an existin…"
click at [290, 39] on p "Please select all criteria which describe your proposal" at bounding box center [304, 33] width 199 height 12
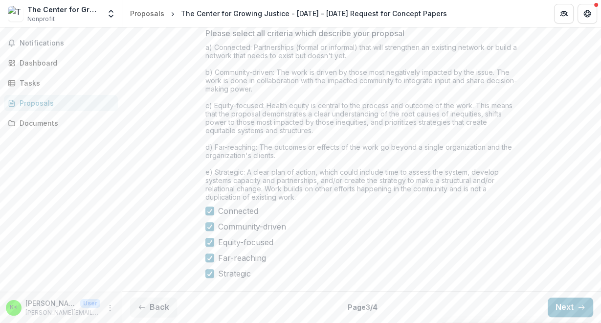
drag, startPoint x: 203, startPoint y: 90, endPoint x: 353, endPoint y: 251, distance: 220.1
copy div "Please select all criteria which describe your proposal a) Connected: Partnersh…"
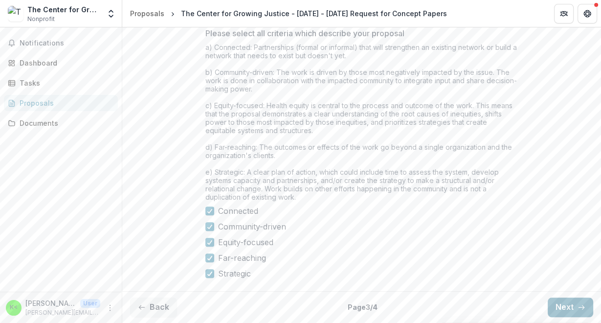
click at [566, 304] on button "Next" at bounding box center [570, 307] width 45 height 20
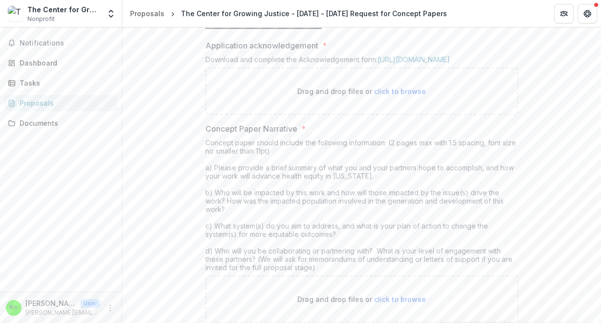
scroll to position [223, 0]
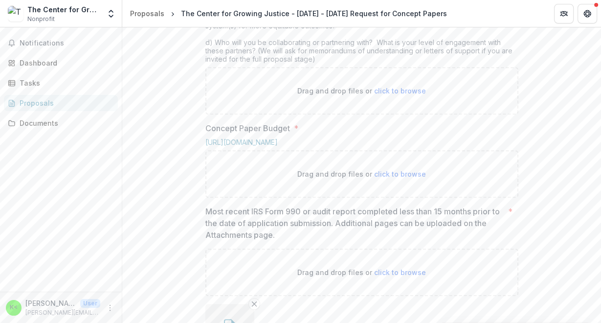
scroll to position [380, 0]
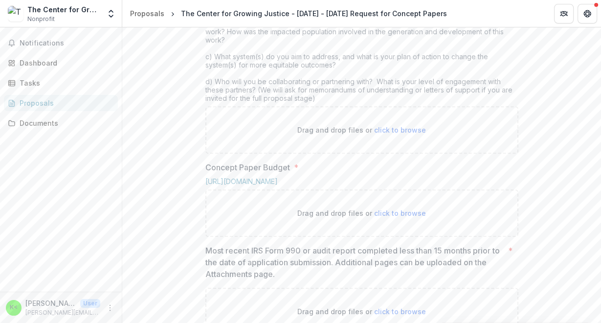
drag, startPoint x: 203, startPoint y: 54, endPoint x: 348, endPoint y: 181, distance: 193.0
click at [348, 106] on div "Concept paper should include the following information: (2 pages max with 1.5 s…" at bounding box center [361, 37] width 313 height 137
copy div "Concept paper should include the following information: (2 pages max with 1.5 s…"
click at [321, 106] on div "Concept paper should include the following information: (2 pages max with 1.5 s…" at bounding box center [361, 37] width 313 height 137
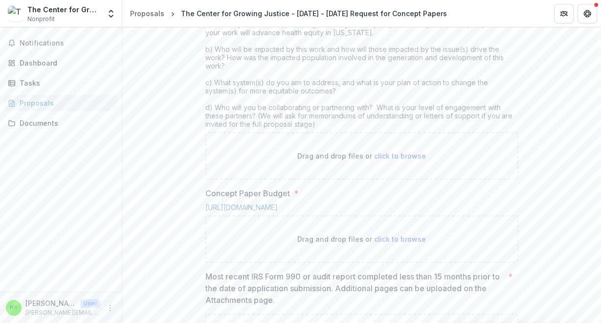
scroll to position [340, 0]
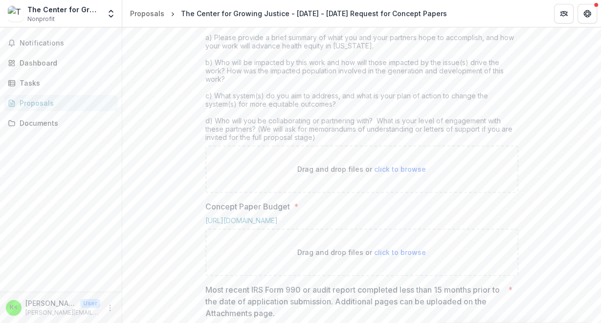
click at [229, 104] on div "Concept paper should include the following information: (2 pages max with 1.5 s…" at bounding box center [361, 76] width 313 height 137
drag, startPoint x: 202, startPoint y: 94, endPoint x: 342, endPoint y: 224, distance: 190.3
click at [342, 224] on div "**********" at bounding box center [362, 255] width 329 height 753
click at [273, 141] on div "Concept paper should include the following information: (2 pages max with 1.5 s…" at bounding box center [361, 76] width 313 height 137
click at [212, 104] on div "Concept paper should include the following information: (2 pages max with 1.5 s…" at bounding box center [361, 76] width 313 height 137
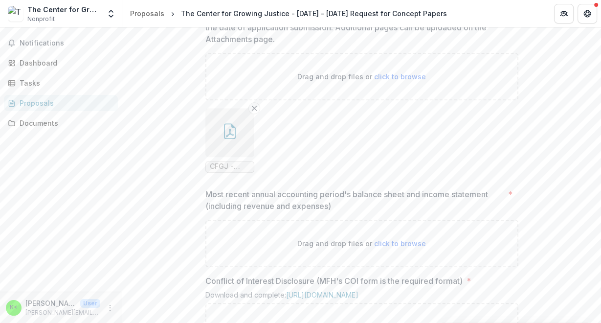
scroll to position [497, 0]
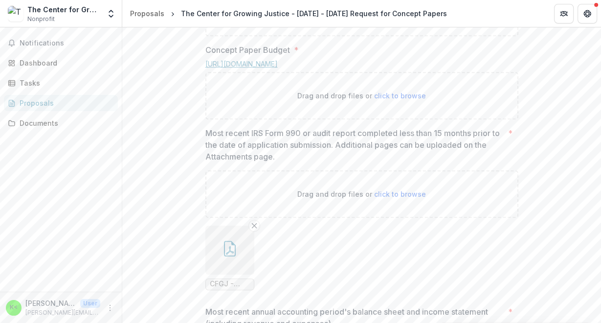
click at [278, 68] on link "[URL][DOMAIN_NAME]" at bounding box center [241, 64] width 72 height 8
click at [184, 157] on div "**********" at bounding box center [361, 98] width 479 height 753
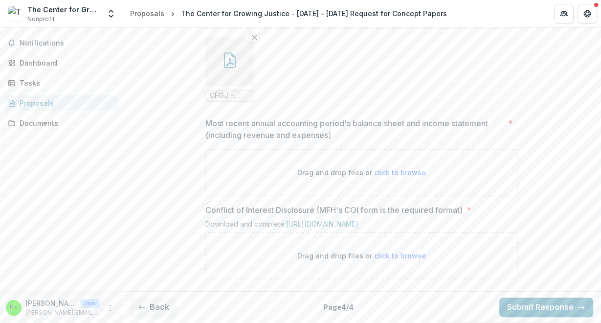
scroll to position [771, 0]
click at [329, 220] on link "[URL][DOMAIN_NAME]" at bounding box center [322, 224] width 72 height 8
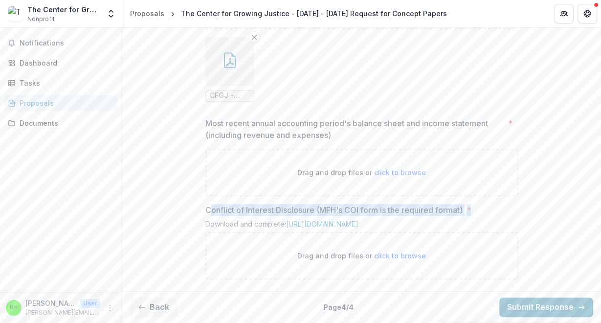
drag, startPoint x: 208, startPoint y: 204, endPoint x: 487, endPoint y: 205, distance: 278.8
click at [487, 205] on label "Conflict of Interest Disclosure (MFH's COI form is the required format) *" at bounding box center [358, 210] width 307 height 12
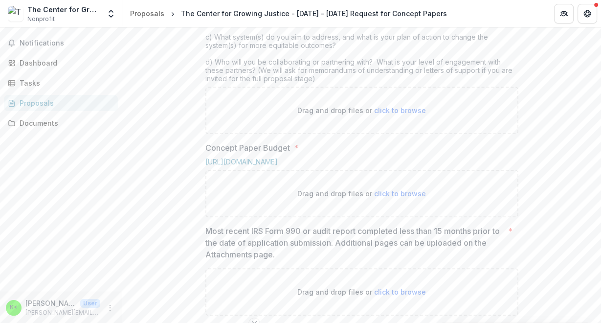
scroll to position [301, 0]
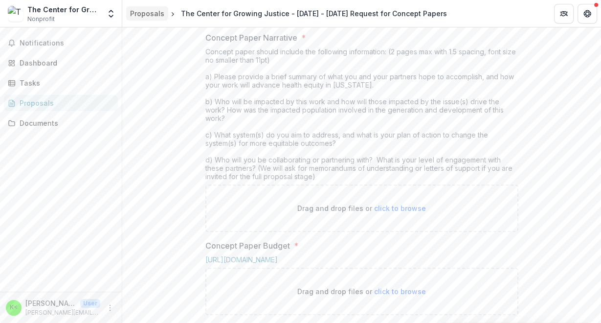
click at [139, 17] on div "Proposals" at bounding box center [147, 13] width 34 height 10
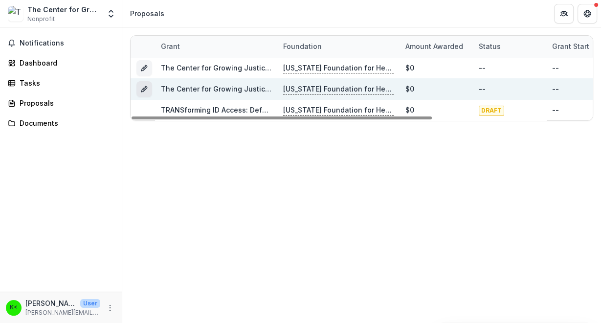
click at [145, 89] on line "Grant 9abf61b2-96aa-428b-a3da-43f8c4e1fd19" at bounding box center [144, 90] width 2 height 2
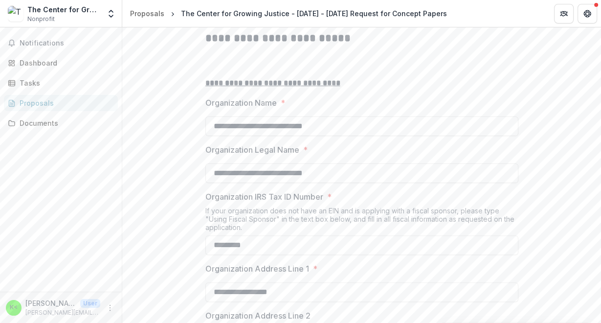
scroll to position [274, 0]
